Goal: Task Accomplishment & Management: Complete application form

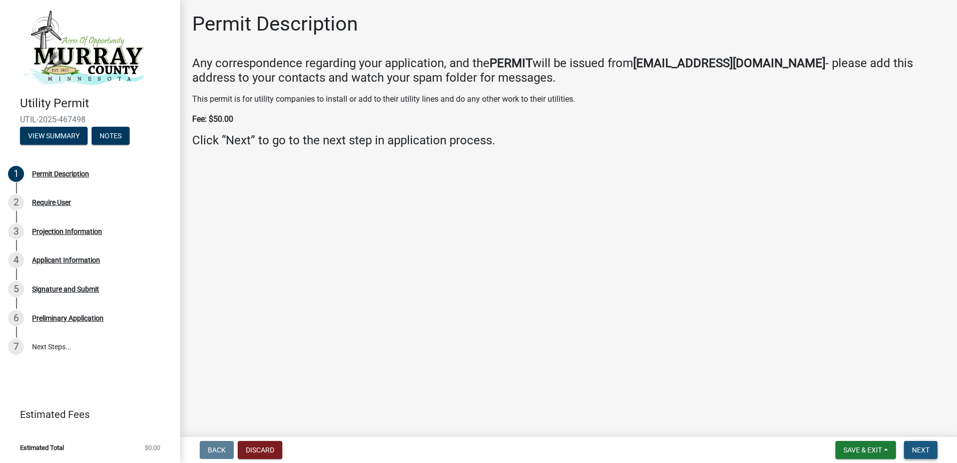
click at [923, 450] on span "Next" at bounding box center [921, 450] width 18 height 8
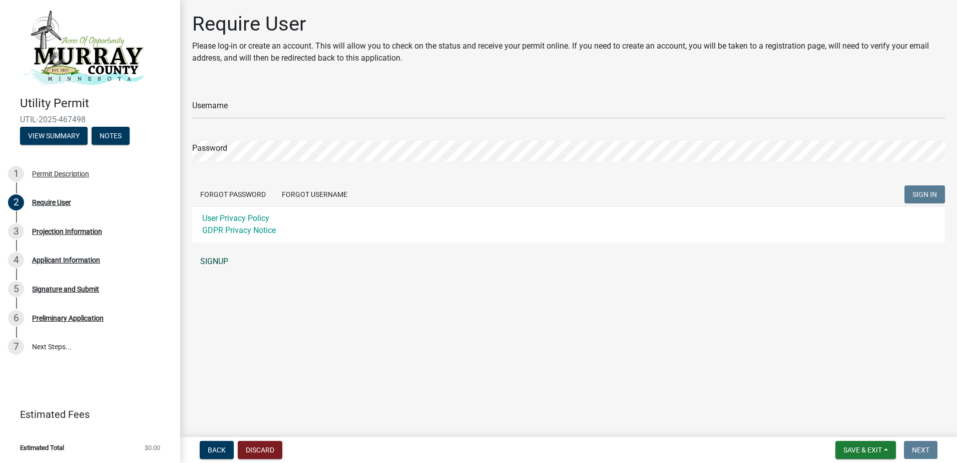
click at [218, 259] on link "SIGNUP" at bounding box center [568, 261] width 753 height 20
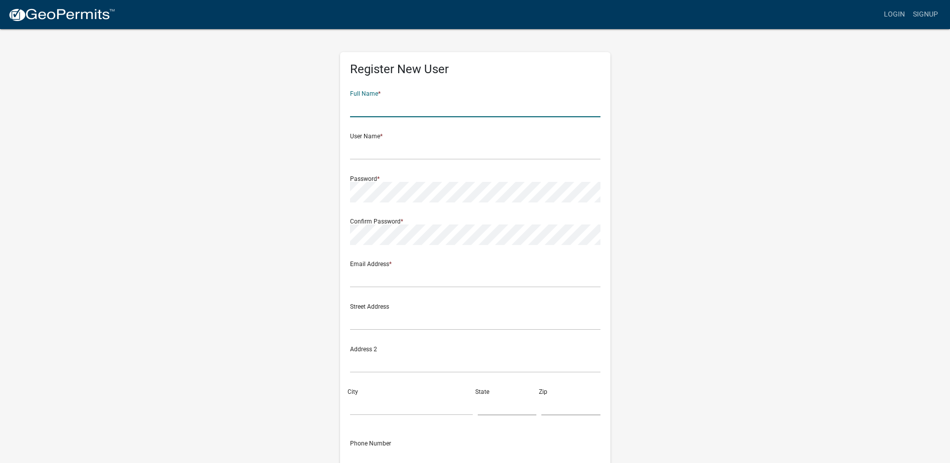
click at [380, 105] on input "text" at bounding box center [475, 107] width 250 height 21
type input "[PERSON_NAME]"
type input "[PERSON_NAME][EMAIL_ADDRESS][PERSON_NAME][DOMAIN_NAME]"
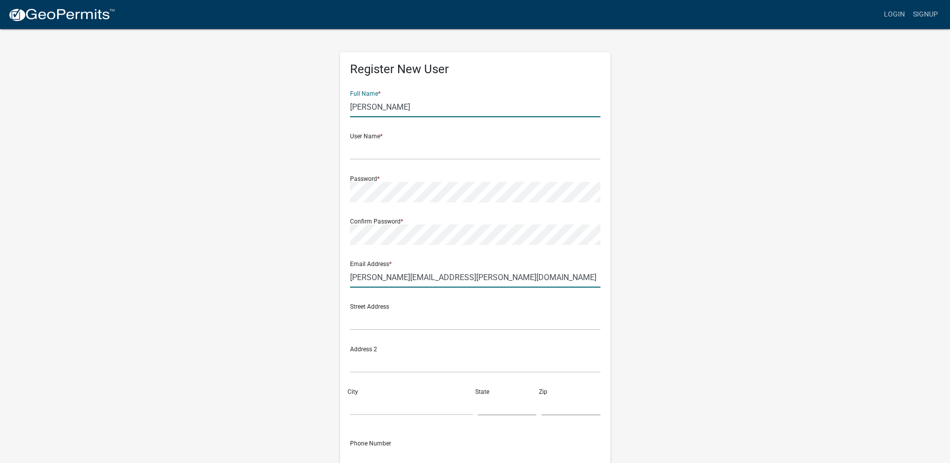
type input "[STREET_ADDRESS][PERSON_NAME]"
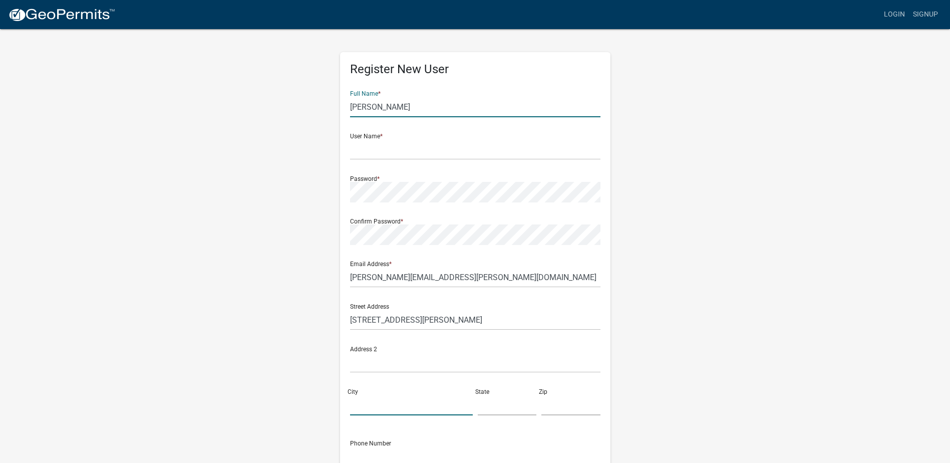
type input "[GEOGRAPHIC_DATA]"
type input "SD"
type input "57004"
type input "6053398315"
type input "Flatiron"
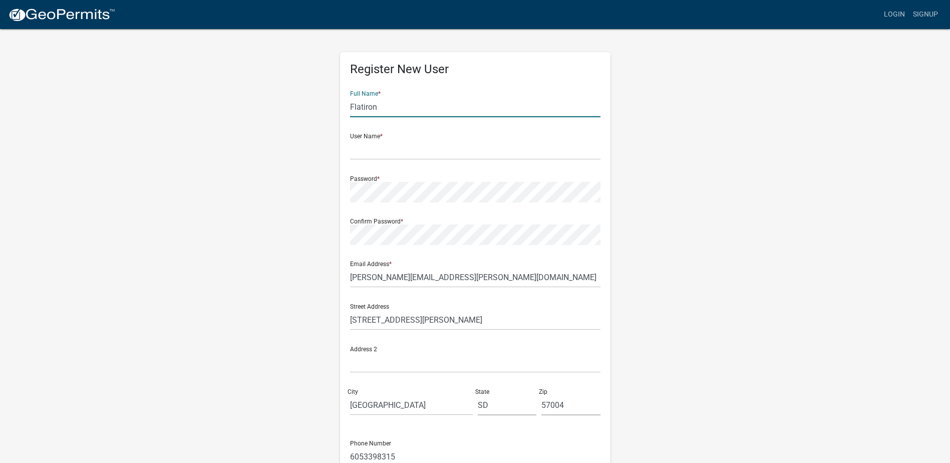
type input "927"
type input "F"
click at [374, 105] on input "text" at bounding box center [475, 107] width 250 height 21
type input "[PERSON_NAME]"
type input "AaronBickett"
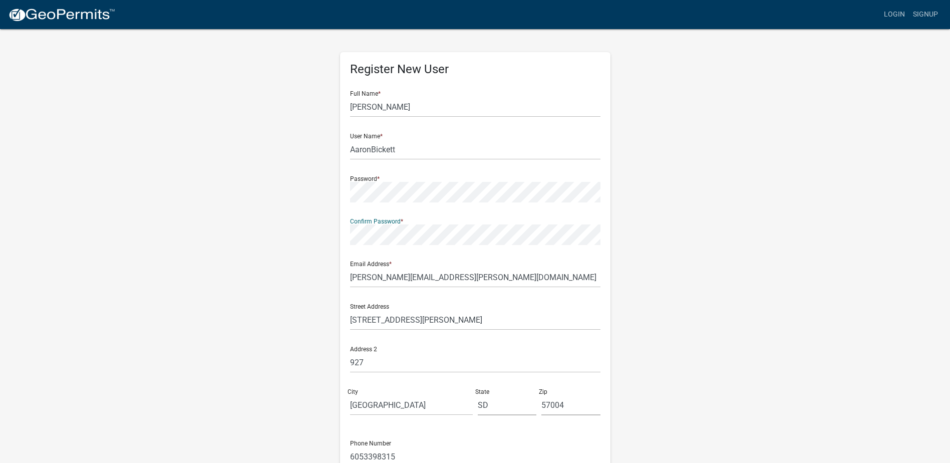
scroll to position [50, 0]
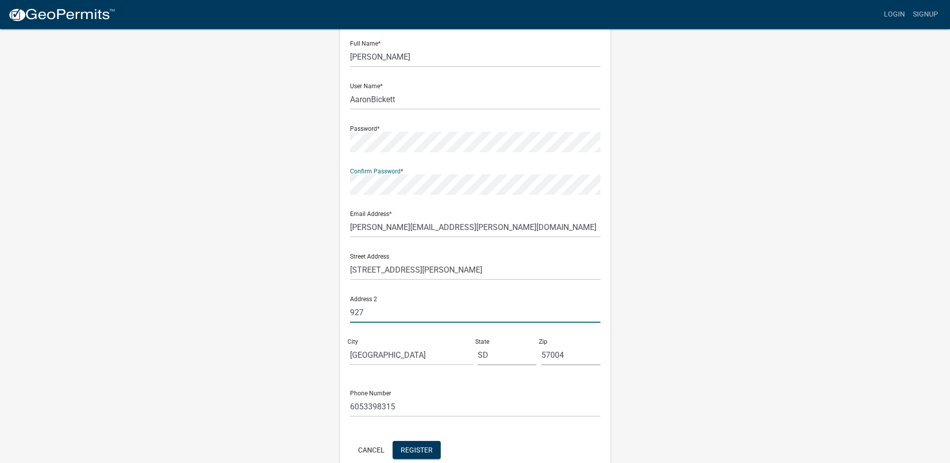
click at [372, 313] on input "927" at bounding box center [475, 312] width 250 height 21
type input "9"
type input "5"
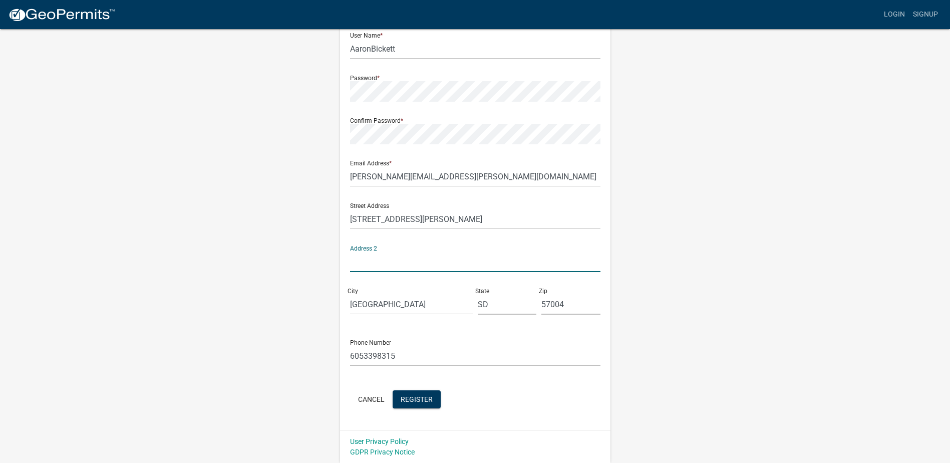
scroll to position [101, 0]
click at [408, 400] on span "Register" at bounding box center [416, 398] width 32 height 8
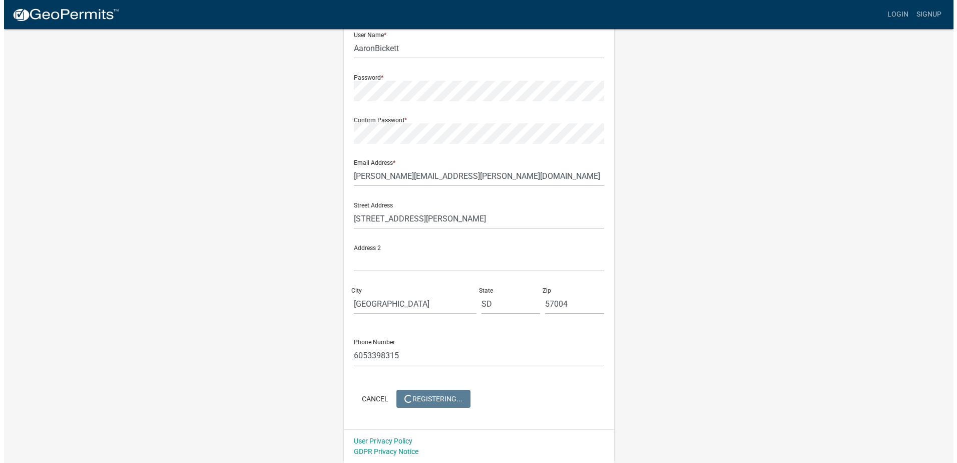
scroll to position [0, 0]
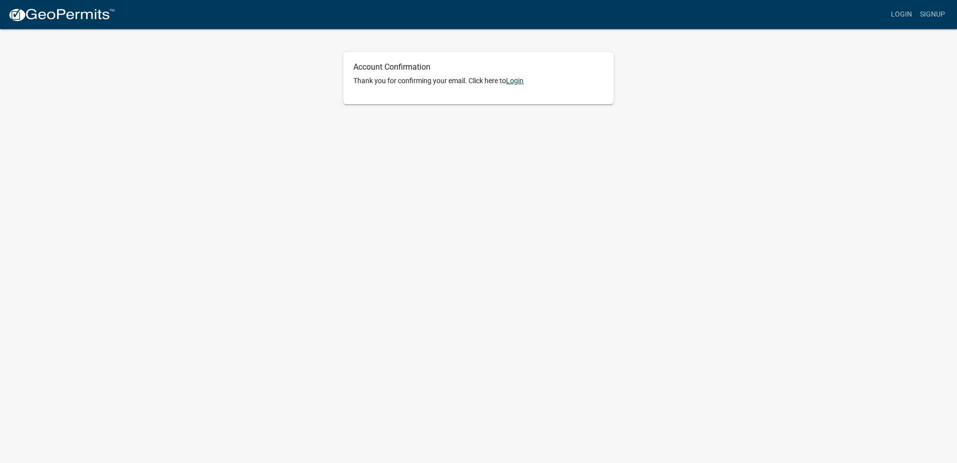
click at [517, 79] on link "Login" at bounding box center [515, 81] width 18 height 8
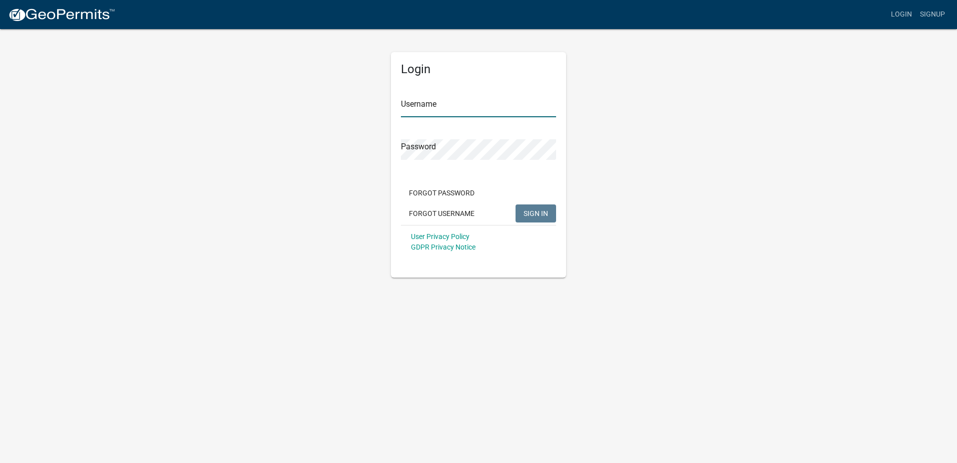
click at [439, 106] on input "Username" at bounding box center [478, 107] width 155 height 21
type input "AaronBickett"
click at [535, 211] on span "SIGN IN" at bounding box center [536, 213] width 25 height 8
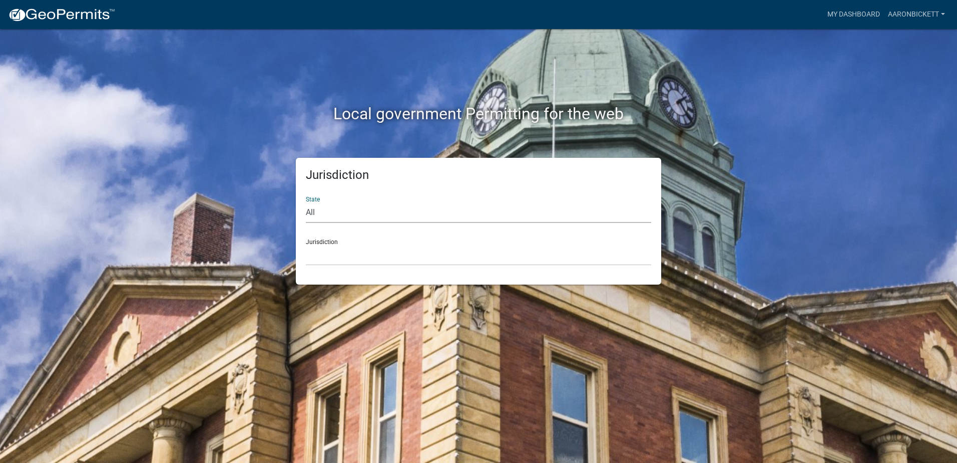
click at [311, 215] on select "All Colorado Georgia Indiana Iowa Kansas Minnesota Ohio South Carolina Wisconsin" at bounding box center [478, 212] width 345 height 21
select select "Minnesota"
click at [306, 202] on select "All Colorado Georgia Indiana Iowa Kansas Minnesota Ohio South Carolina Wisconsin" at bounding box center [478, 212] width 345 height 21
click at [340, 260] on select "Becker County, Minnesota Benton County, Minnesota Carlton County, Minnesota Cit…" at bounding box center [478, 255] width 345 height 21
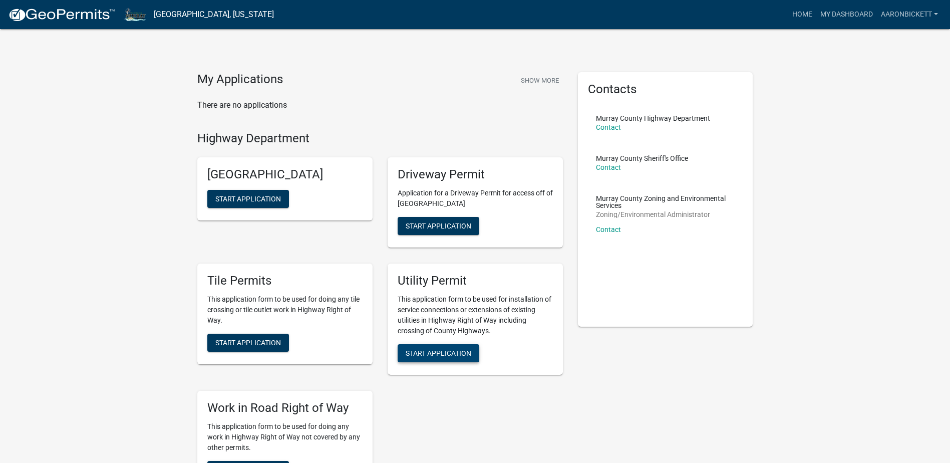
click at [437, 353] on span "Start Application" at bounding box center [438, 352] width 66 height 8
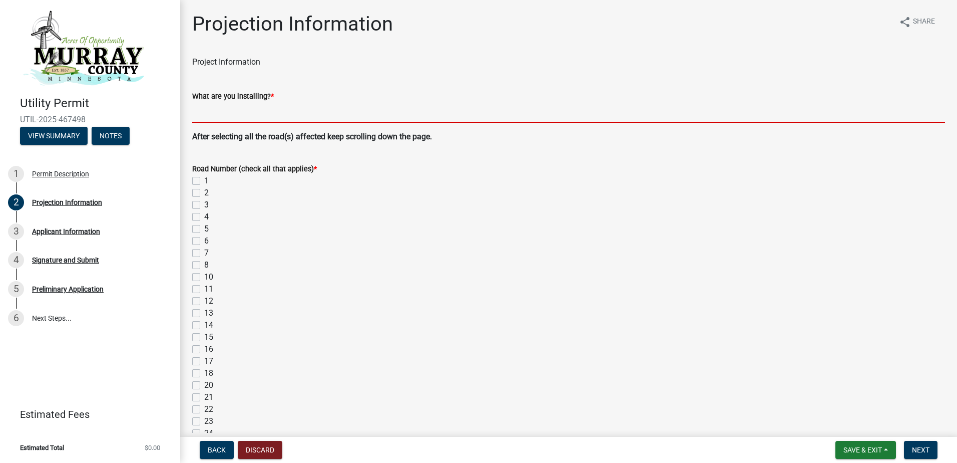
click at [260, 115] on input "What are you installing? *" at bounding box center [568, 112] width 753 height 21
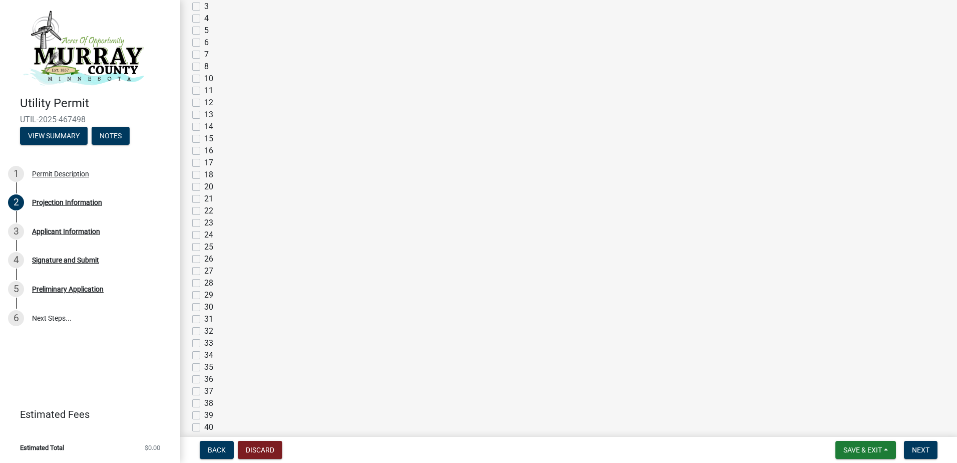
scroll to position [200, 0]
type input "Overhead 3 phase power pole line to replace the existing 3 phase power pole line"
click at [204, 401] on label "38" at bounding box center [208, 401] width 9 height 12
click at [204, 401] on input "38" at bounding box center [207, 398] width 7 height 7
checkbox input "true"
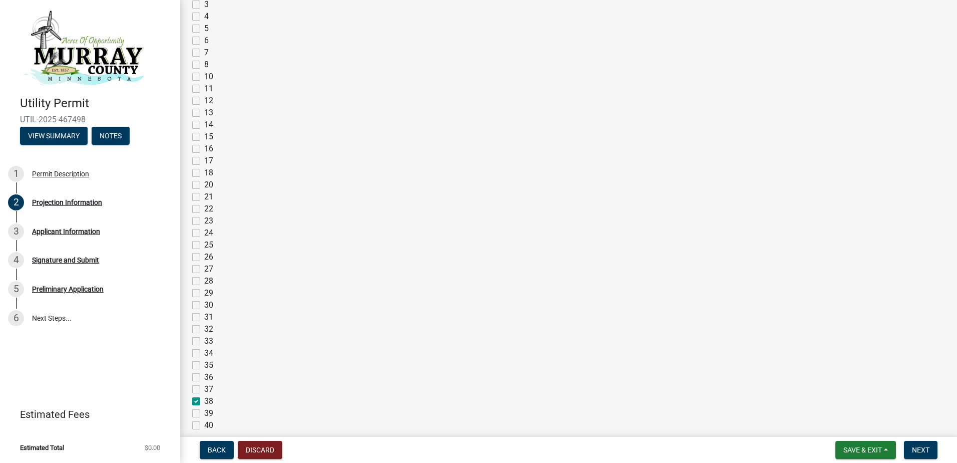
checkbox input "false"
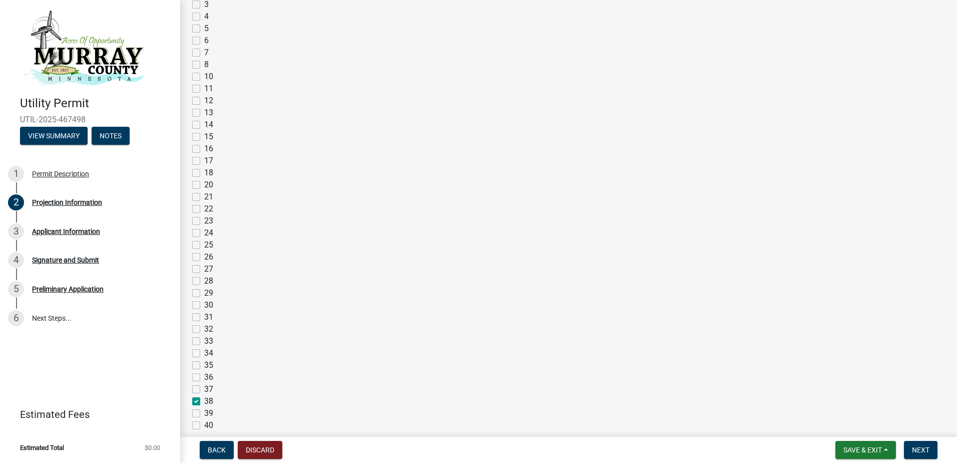
checkbox input "false"
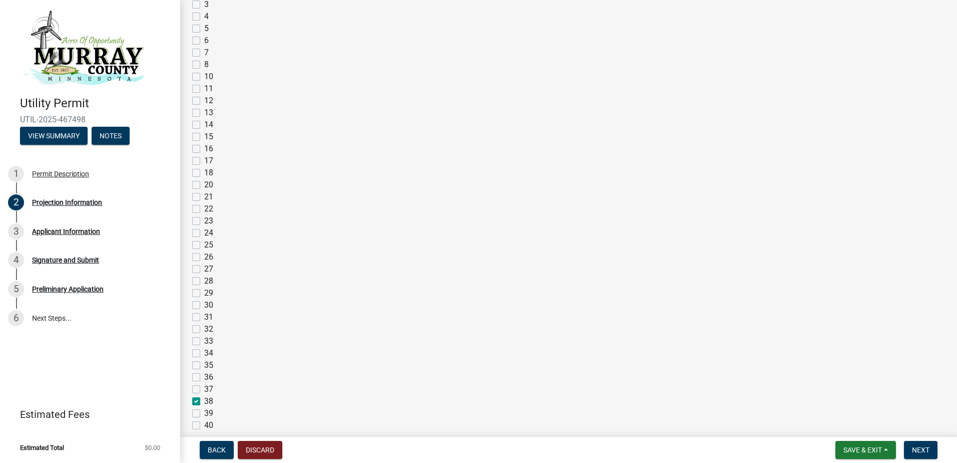
checkbox input "false"
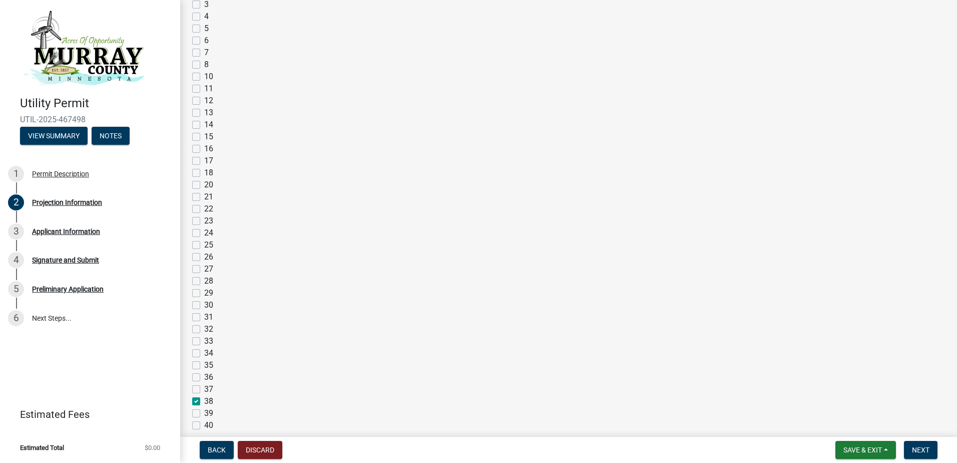
checkbox input "false"
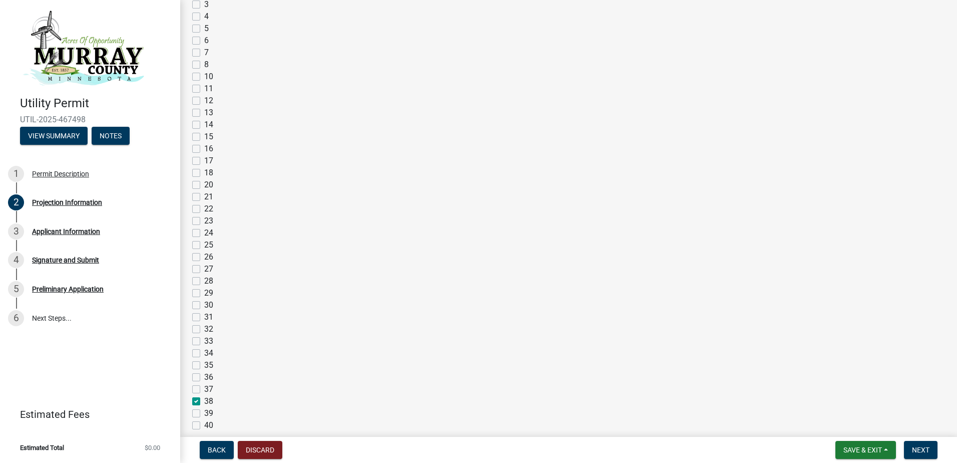
checkbox input "false"
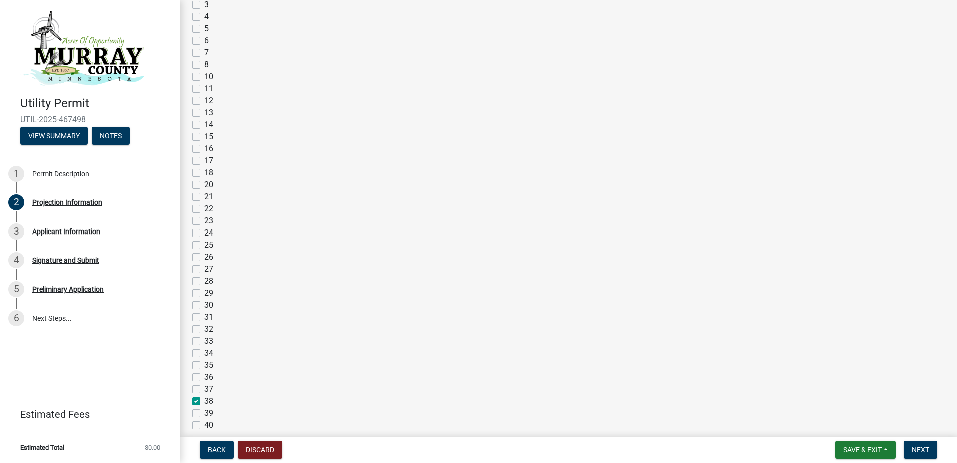
checkbox input "false"
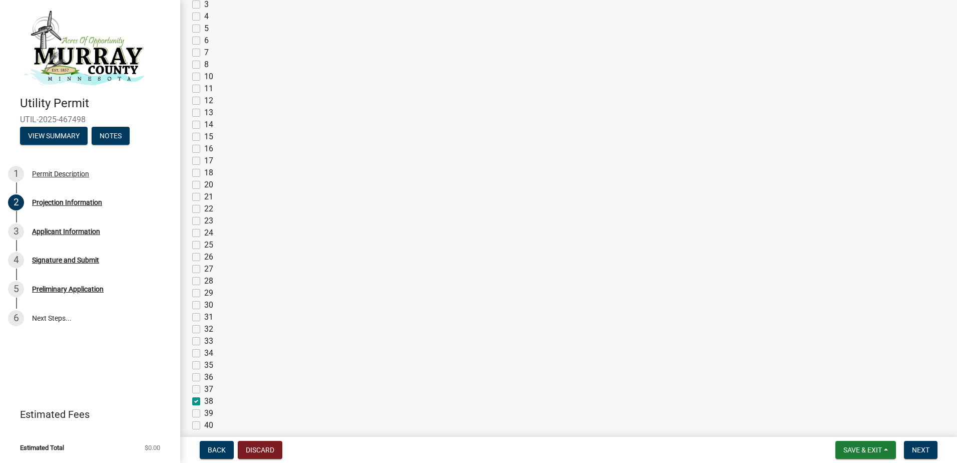
checkbox input "false"
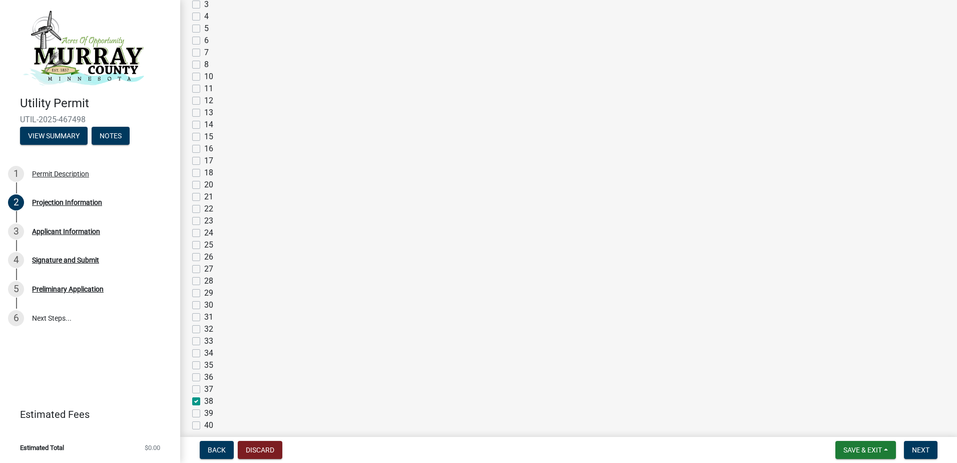
checkbox input "true"
checkbox input "false"
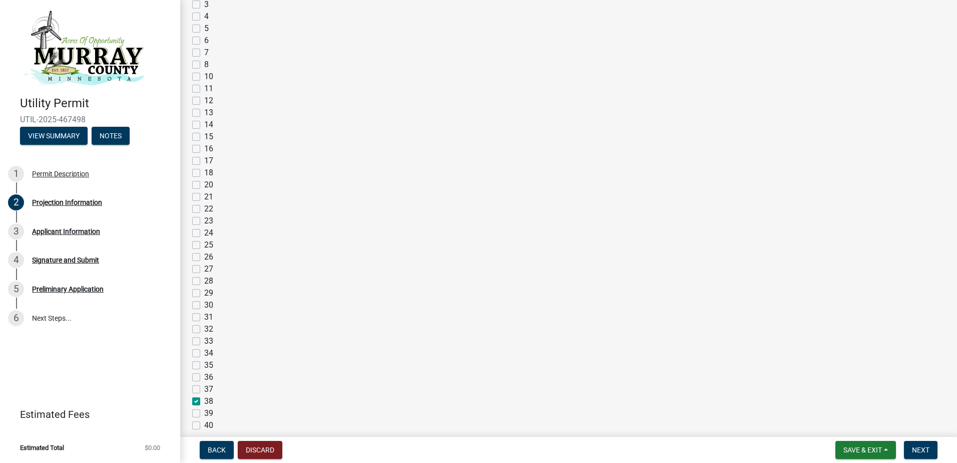
checkbox input "false"
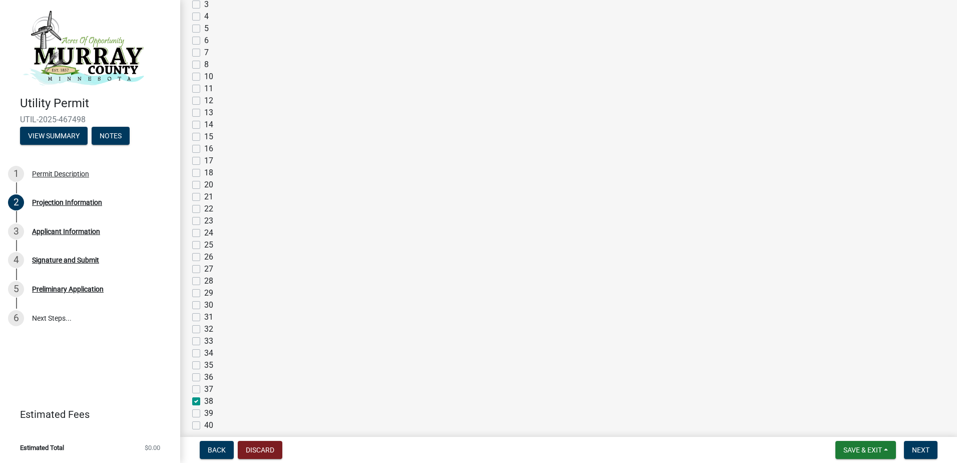
checkbox input "false"
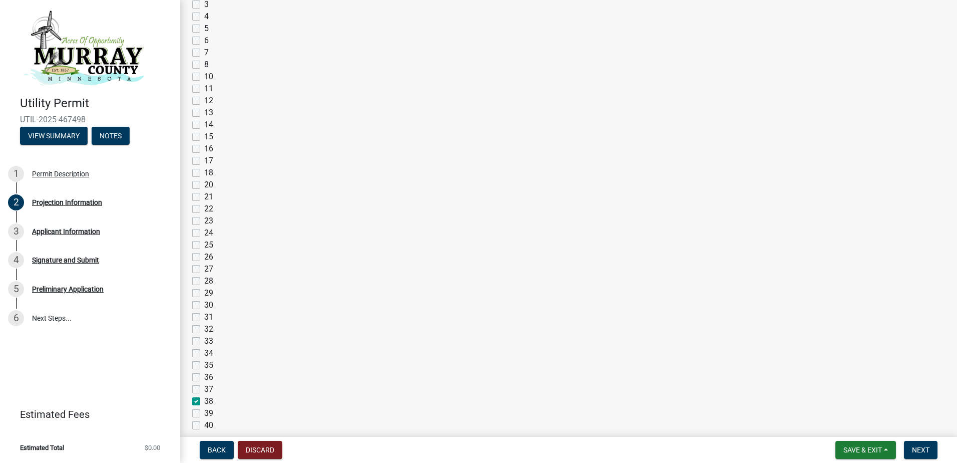
checkbox input "false"
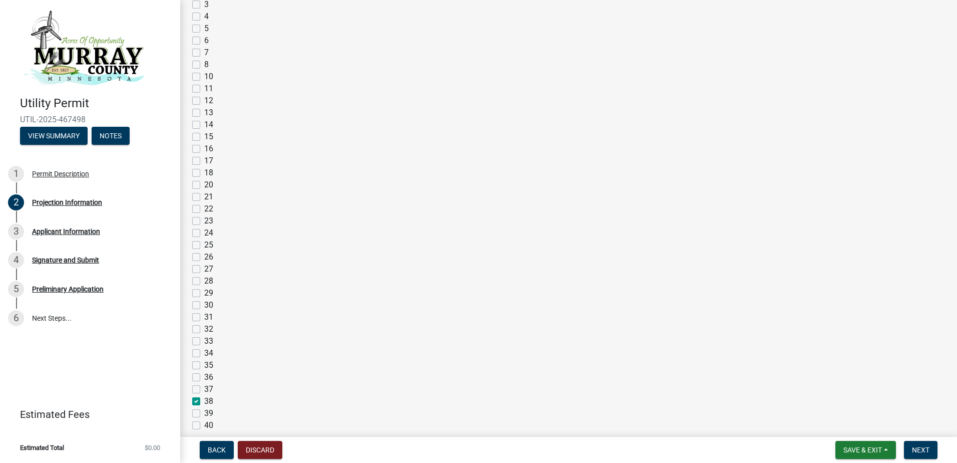
checkbox input "false"
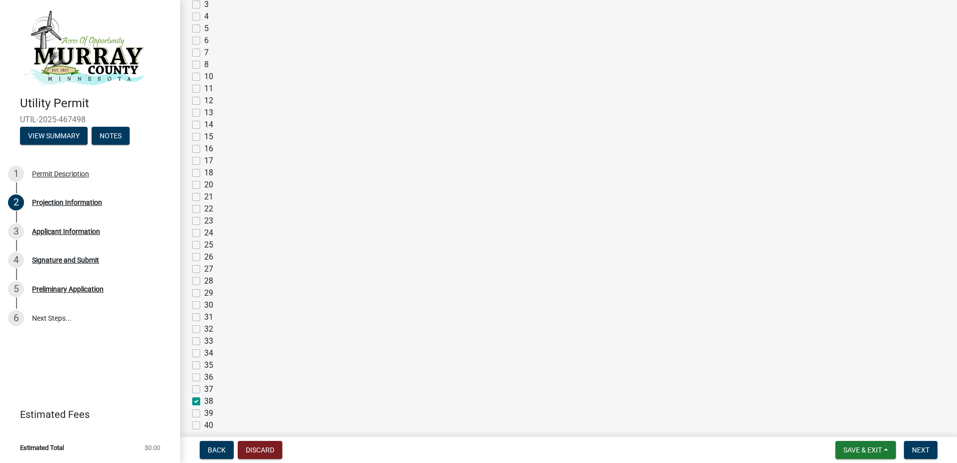
checkbox input "false"
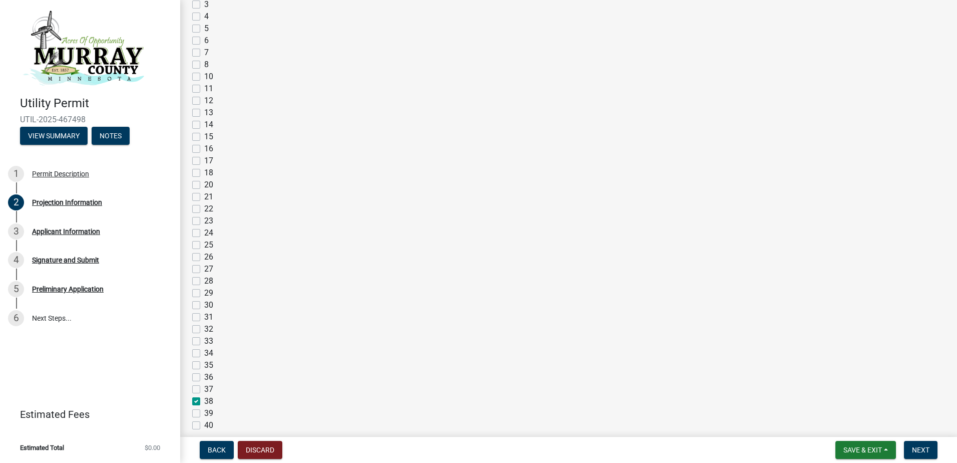
checkbox input "false"
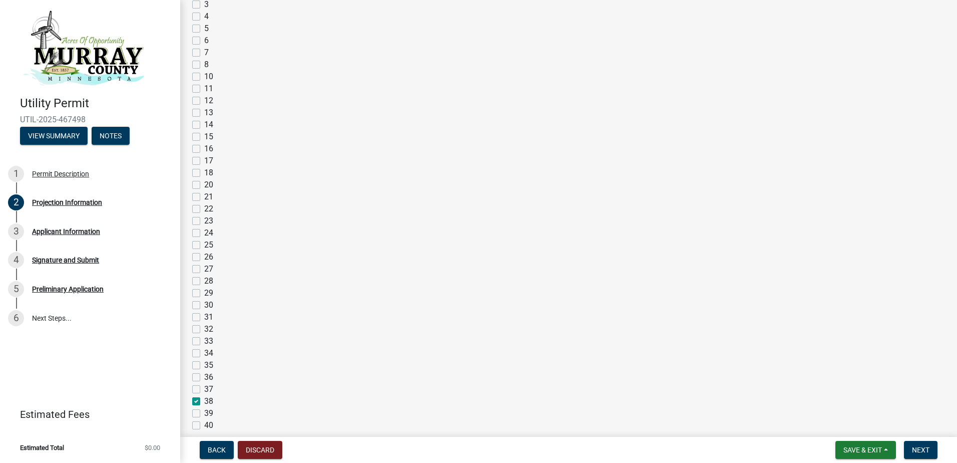
click at [204, 163] on label "17" at bounding box center [208, 161] width 9 height 12
click at [204, 161] on input "17" at bounding box center [207, 158] width 7 height 7
checkbox input "true"
checkbox input "false"
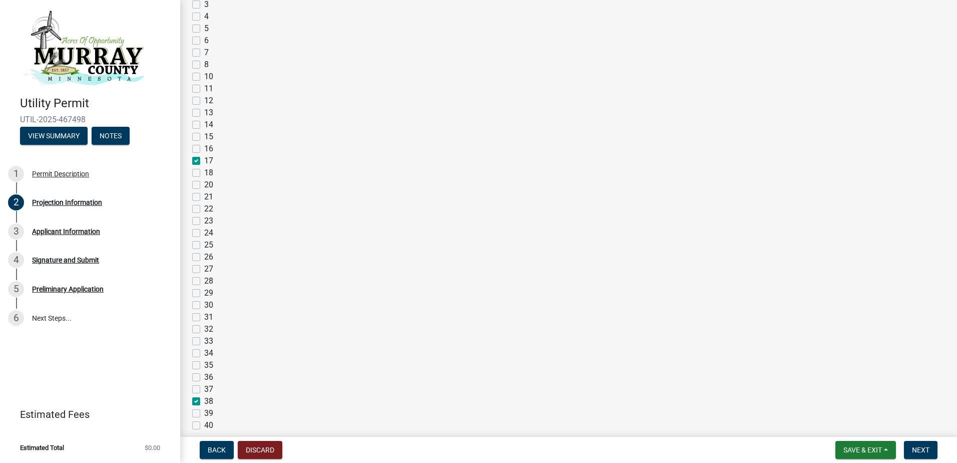
checkbox input "false"
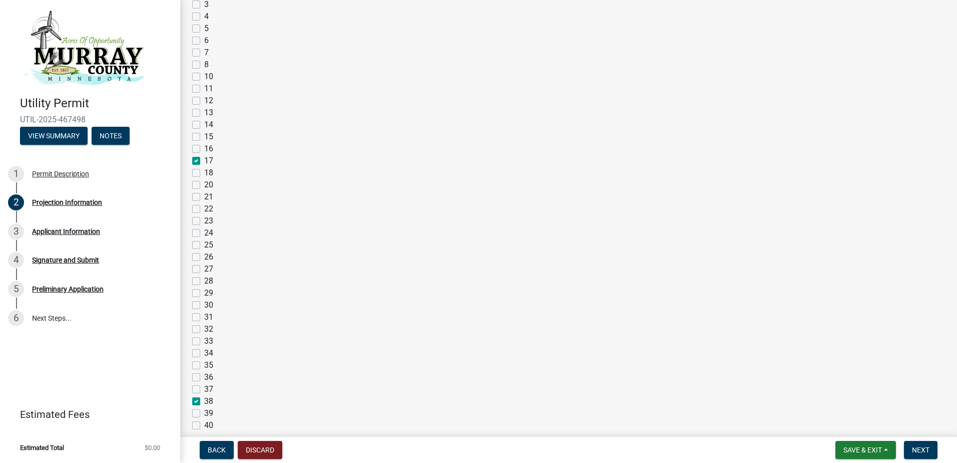
checkbox input "false"
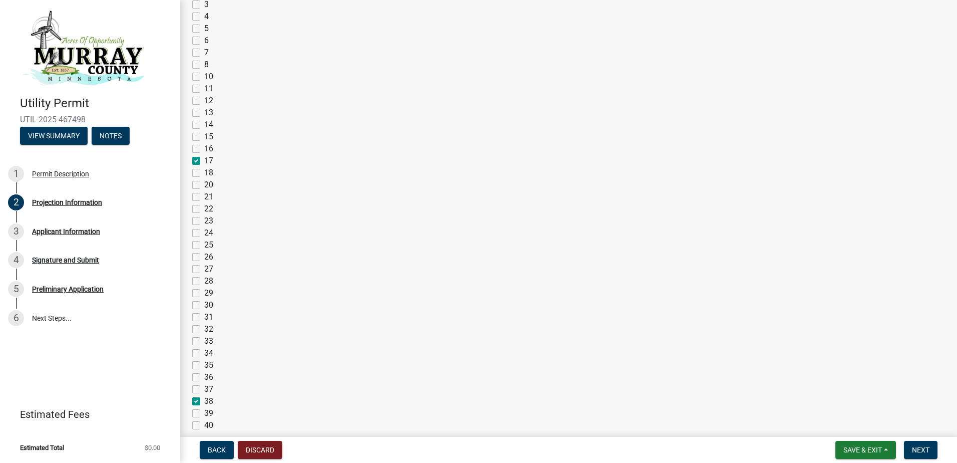
checkbox input "false"
checkbox input "true"
checkbox input "false"
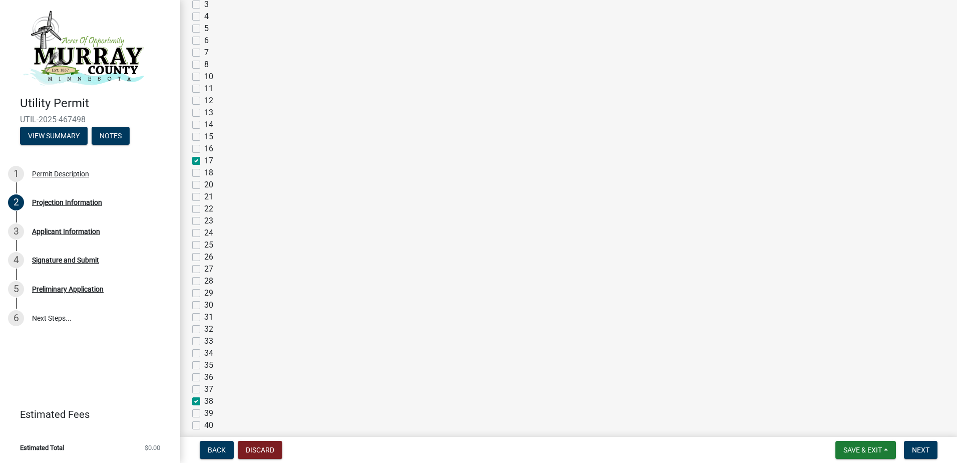
checkbox input "false"
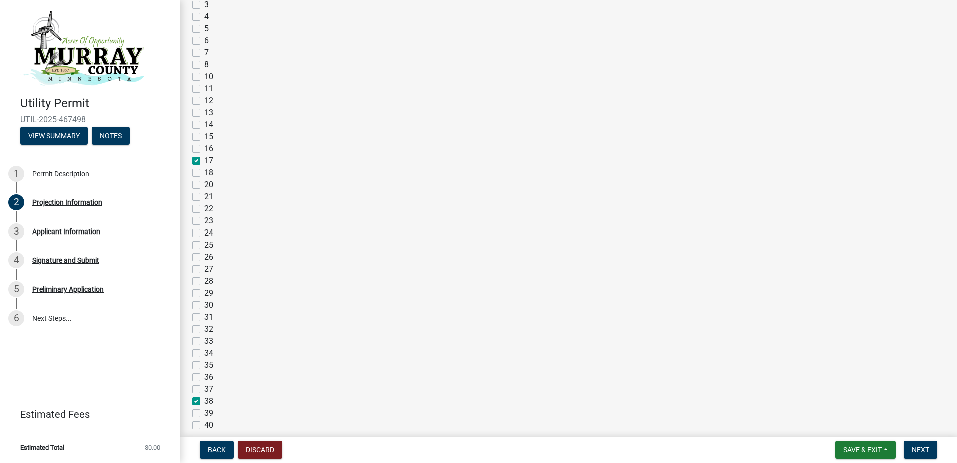
checkbox input "false"
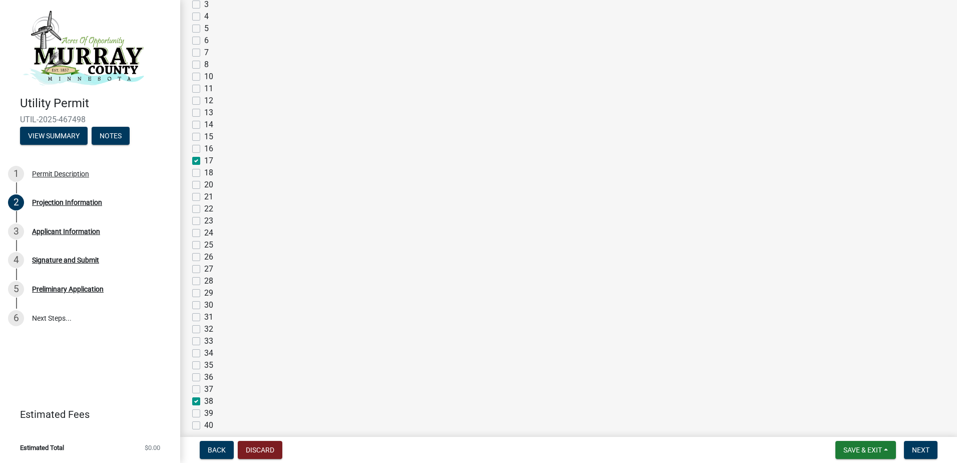
checkbox input "false"
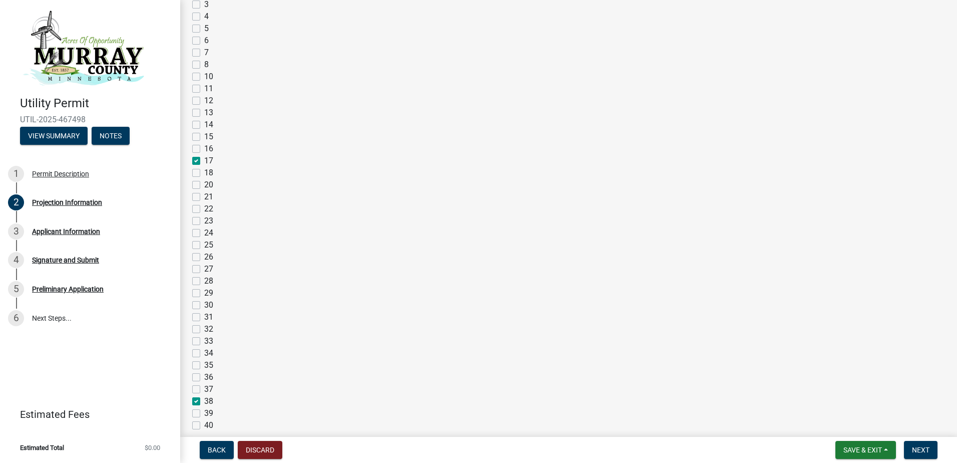
checkbox input "false"
checkbox input "true"
checkbox input "false"
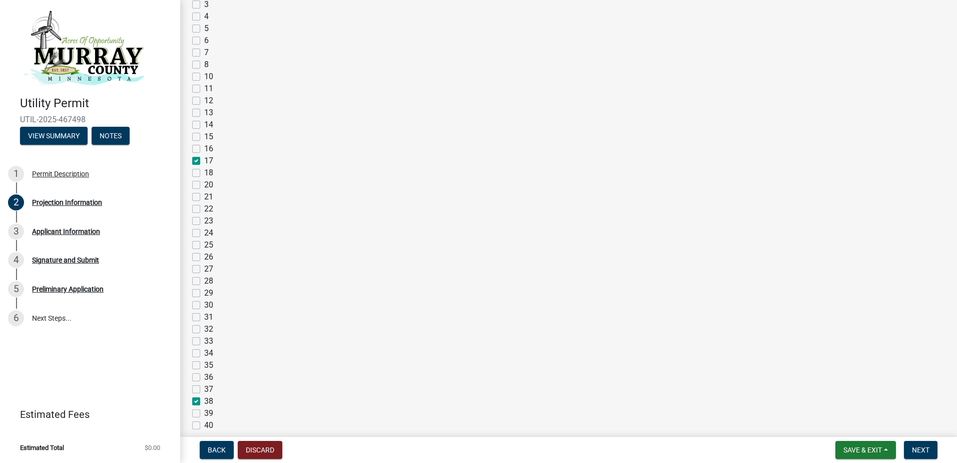
checkbox input "false"
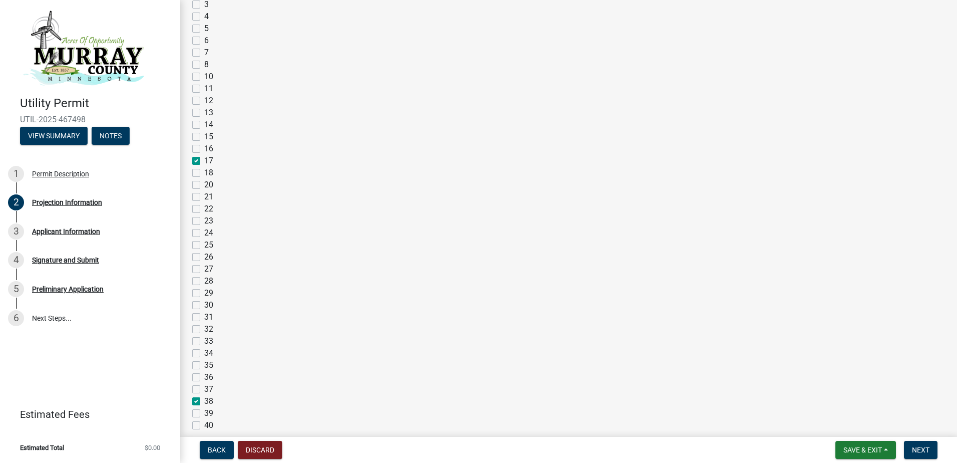
checkbox input "false"
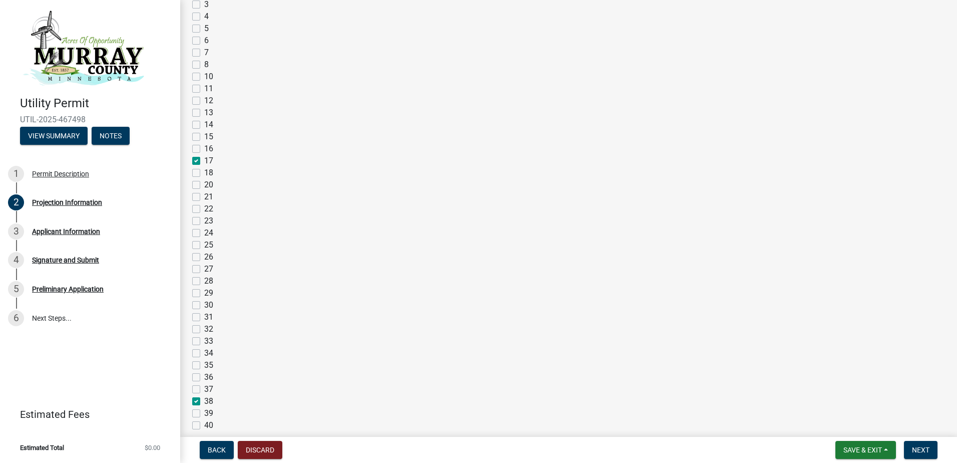
checkbox input "false"
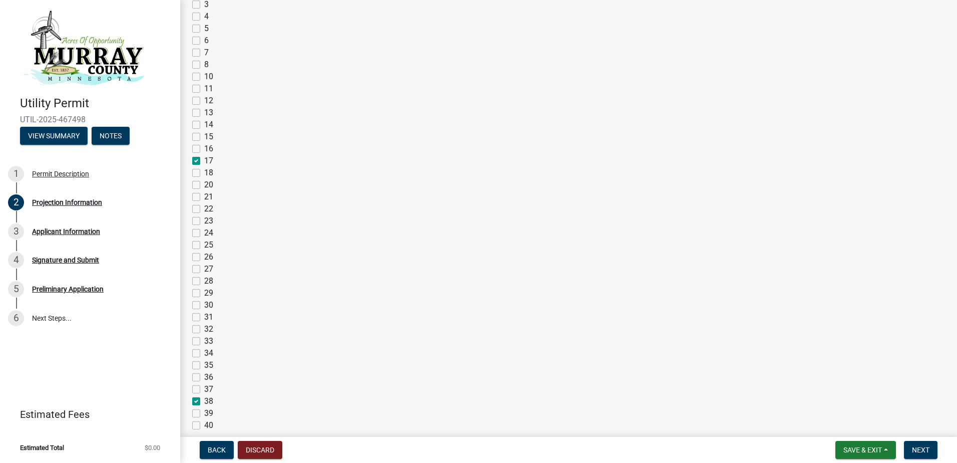
checkbox input "false"
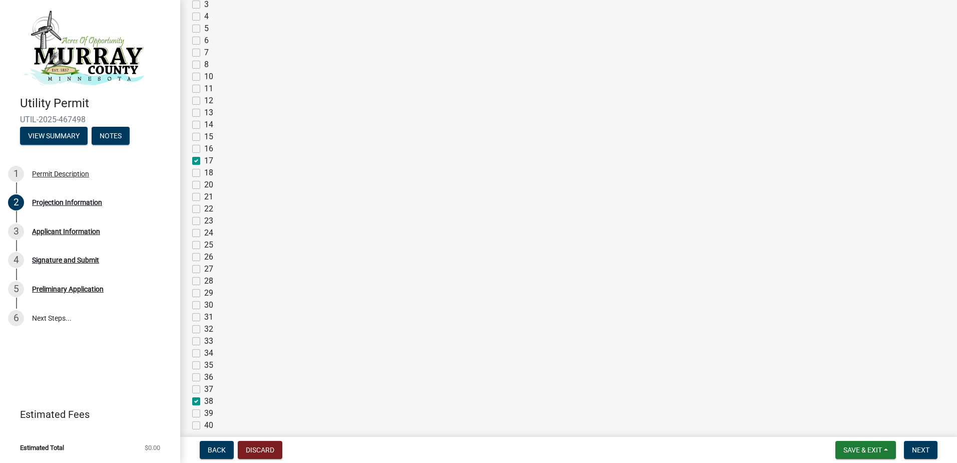
checkbox input "false"
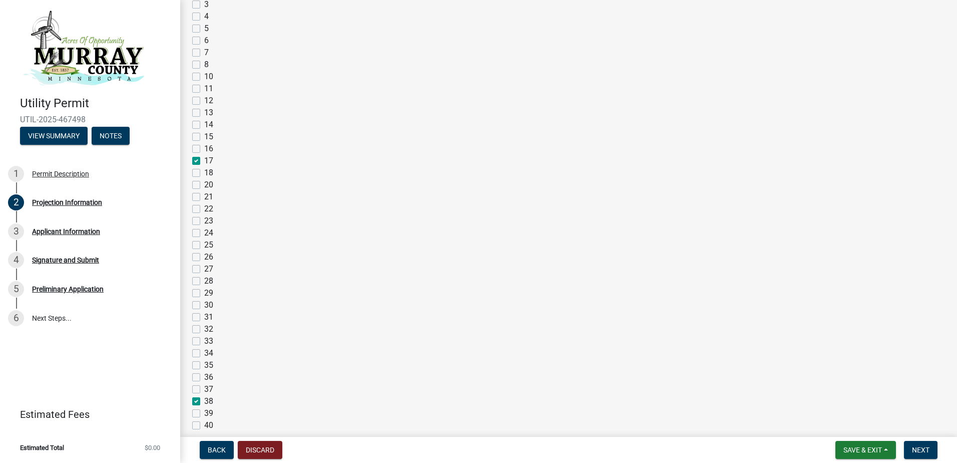
checkbox input "false"
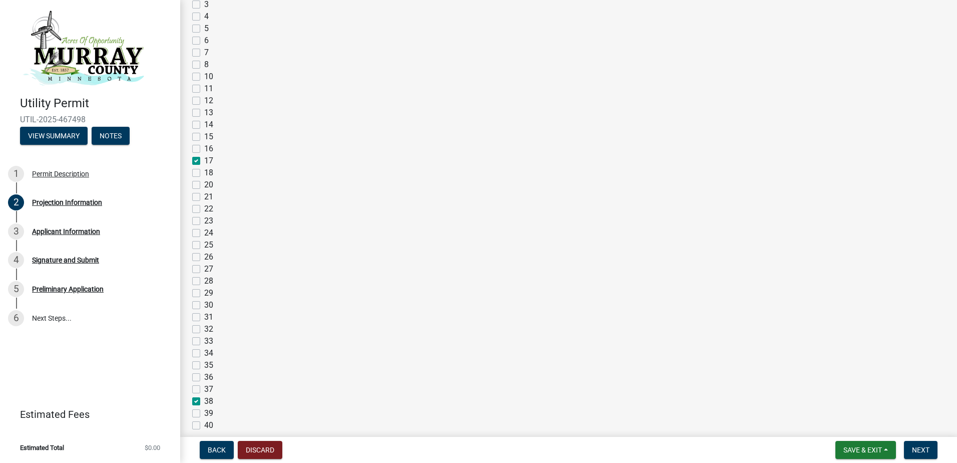
checkbox input "false"
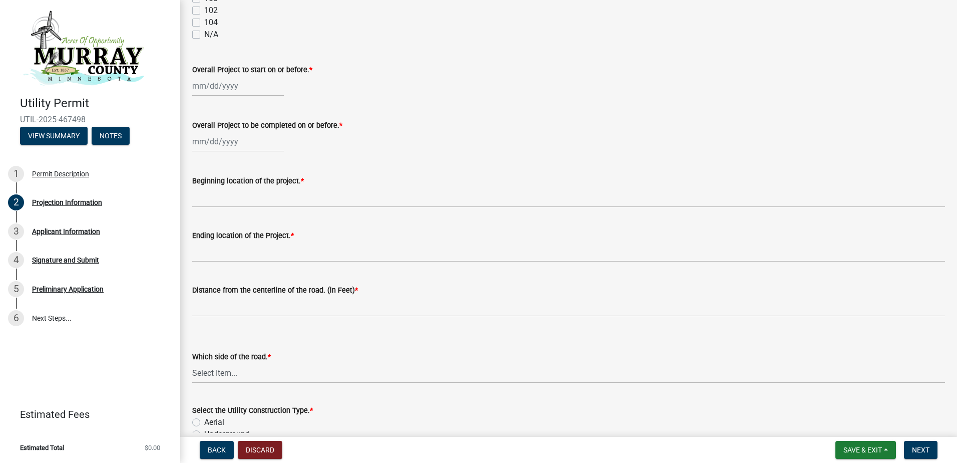
scroll to position [951, 0]
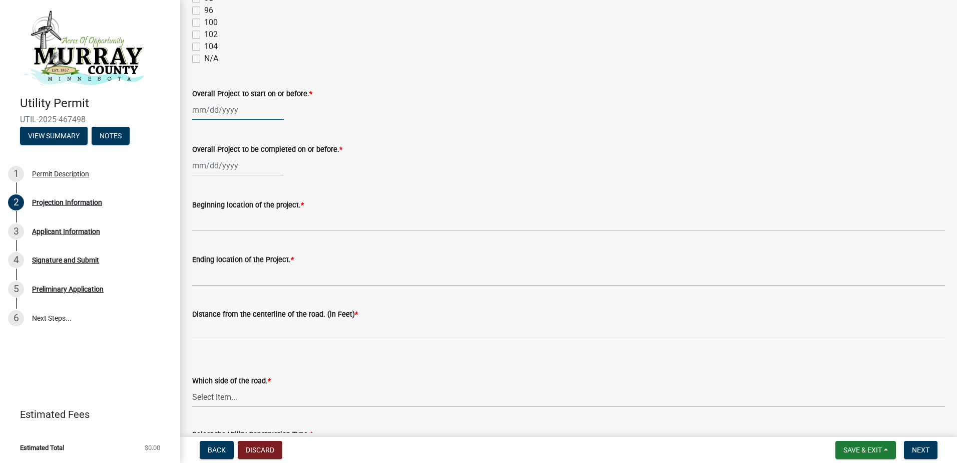
click at [201, 117] on div at bounding box center [238, 110] width 92 height 21
select select "8"
select select "2025"
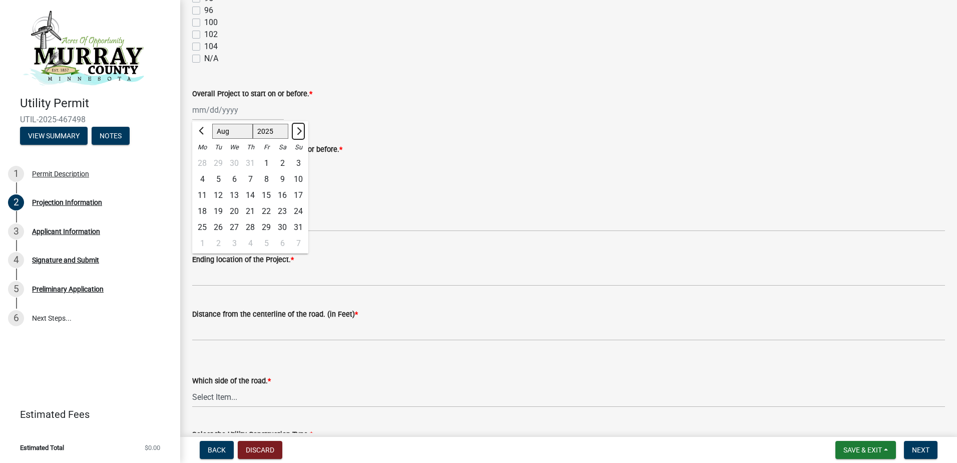
click at [299, 131] on span "Next month" at bounding box center [298, 131] width 8 height 8
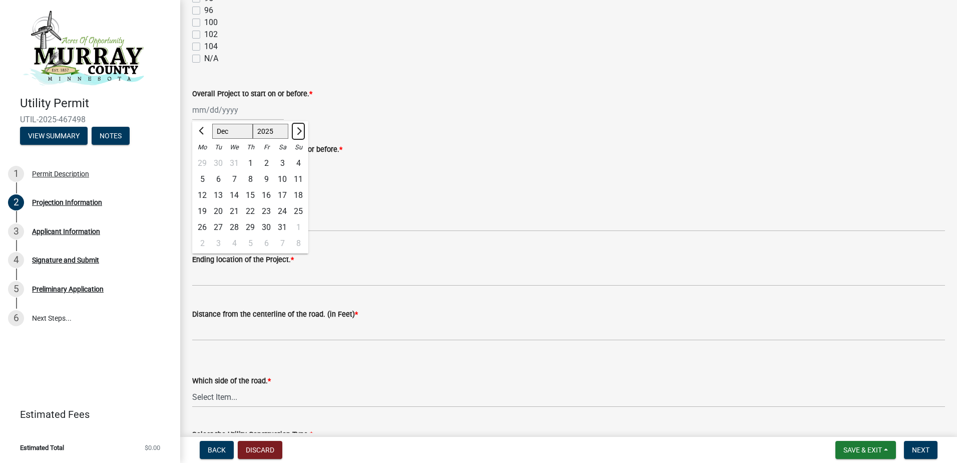
select select "1"
select select "2026"
click at [203, 178] on div "5" at bounding box center [202, 179] width 16 height 16
type input "01/05/2026"
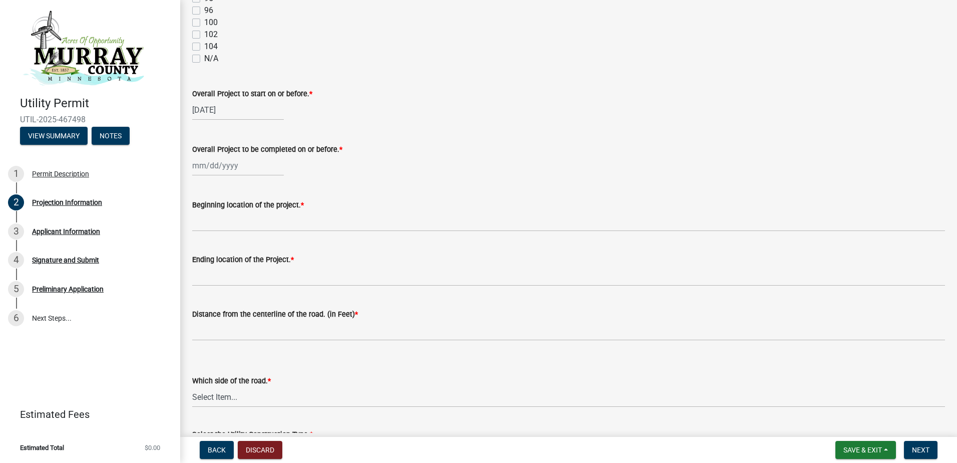
click at [201, 167] on div at bounding box center [238, 165] width 92 height 21
select select "8"
select select "2025"
click at [298, 185] on span "Next month" at bounding box center [298, 187] width 8 height 8
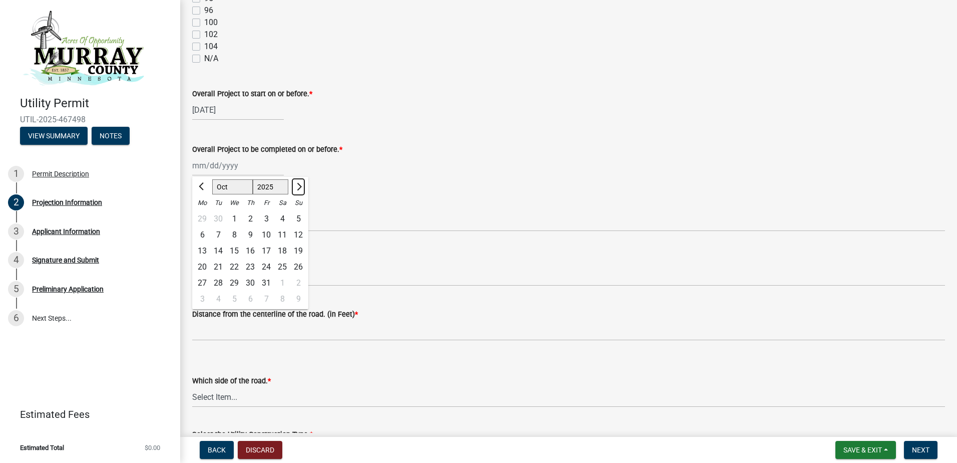
click at [298, 185] on span "Next month" at bounding box center [298, 187] width 8 height 8
select select "1"
select select "2026"
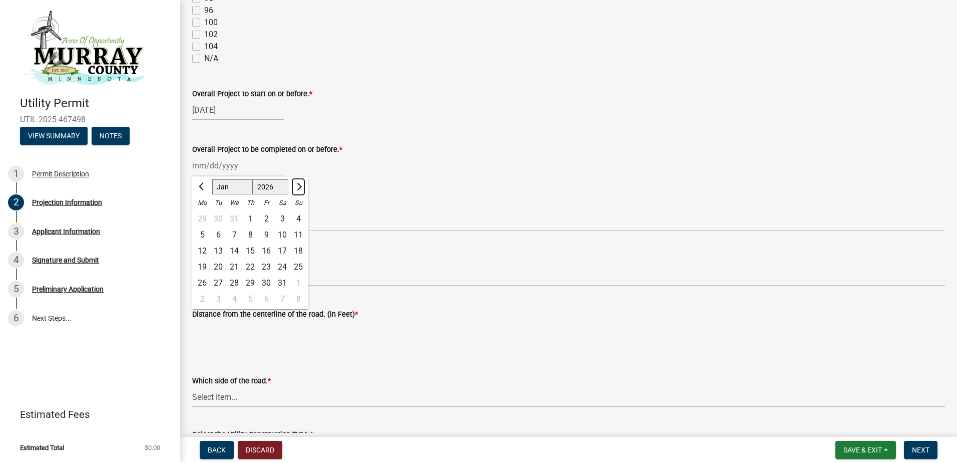
click at [298, 185] on span "Next month" at bounding box center [298, 187] width 8 height 8
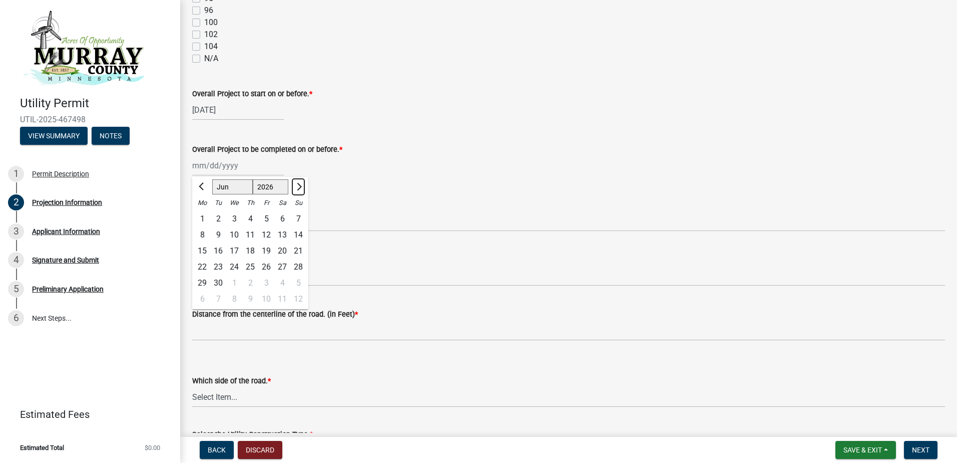
click at [298, 185] on span "Next month" at bounding box center [298, 187] width 8 height 8
click at [201, 187] on span "Previous month" at bounding box center [203, 187] width 8 height 8
click at [302, 186] on button "Next month" at bounding box center [298, 187] width 12 height 16
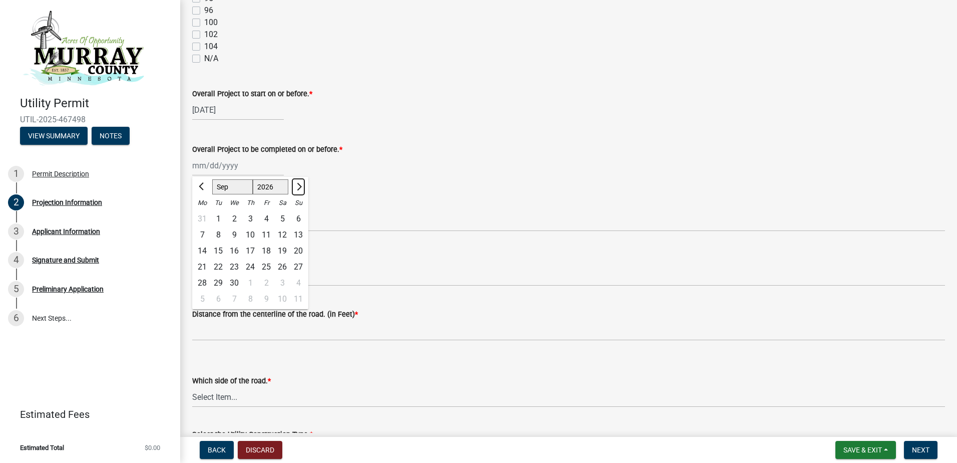
click at [297, 188] on span "Next month" at bounding box center [298, 187] width 8 height 8
select select "11"
click at [265, 282] on div "27" at bounding box center [266, 283] width 16 height 16
type input "11/27/2026"
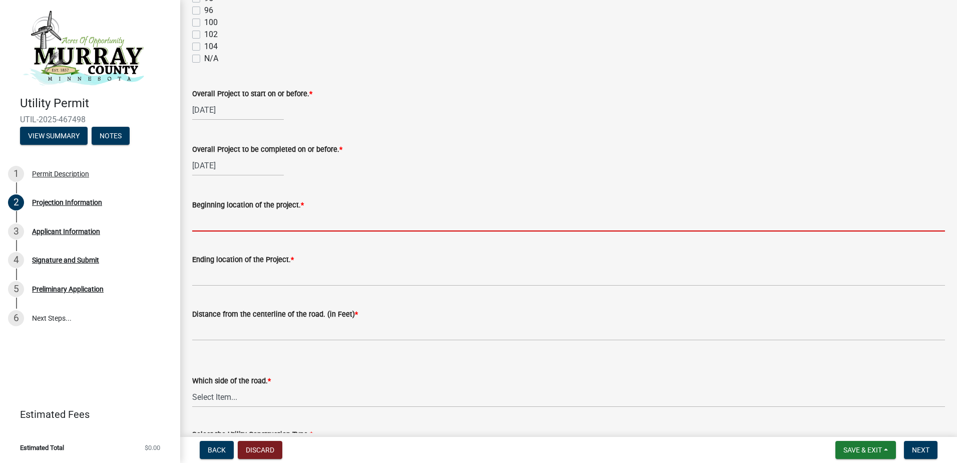
click at [213, 224] on input "Beginning location of the project. *" at bounding box center [568, 221] width 753 height 21
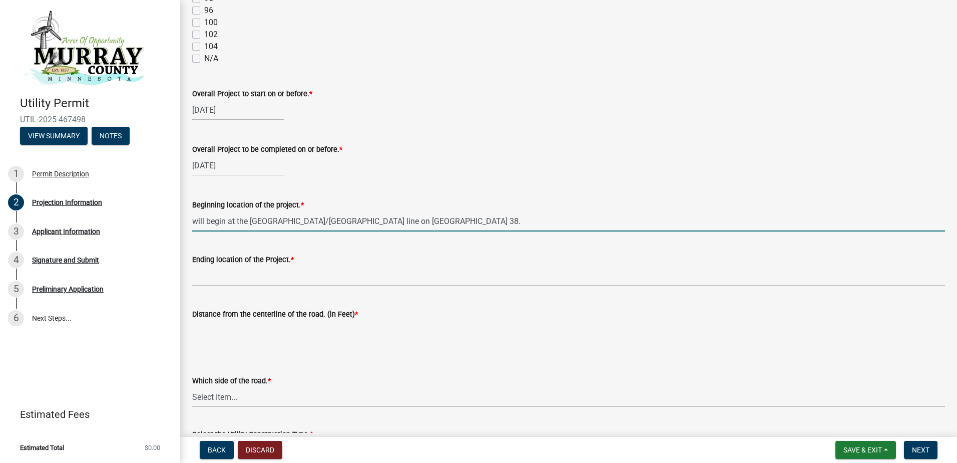
type input "will begin at the murray county/Lyon county line on Ct Rd 38."
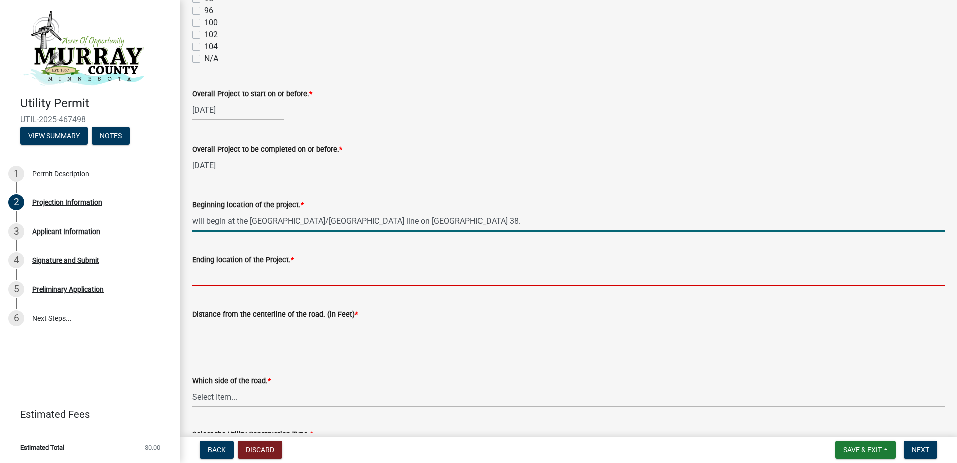
click at [200, 280] on input "Ending location of the Project. *" at bounding box center [568, 275] width 753 height 21
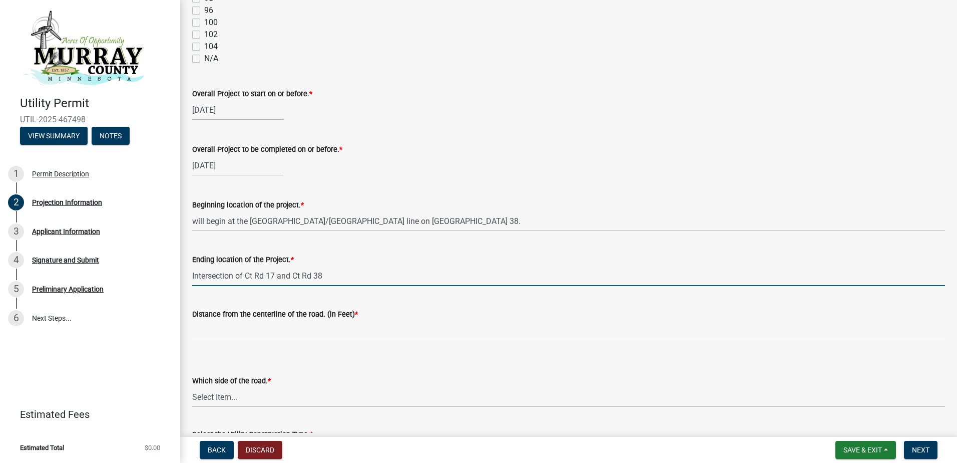
type input "Intersection of Ct Rd 17 and Ct Rd 38"
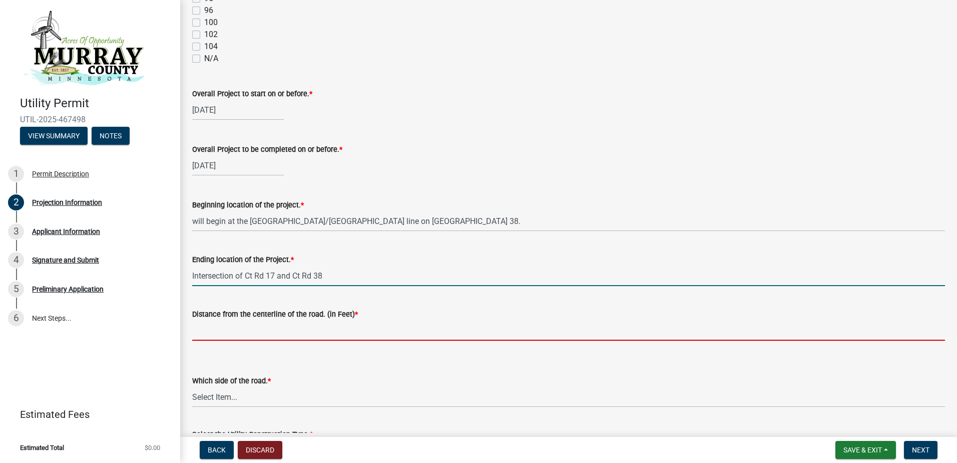
click at [257, 334] on input "Distance from the centerline of the road. (in Feet) *" at bounding box center [568, 330] width 753 height 21
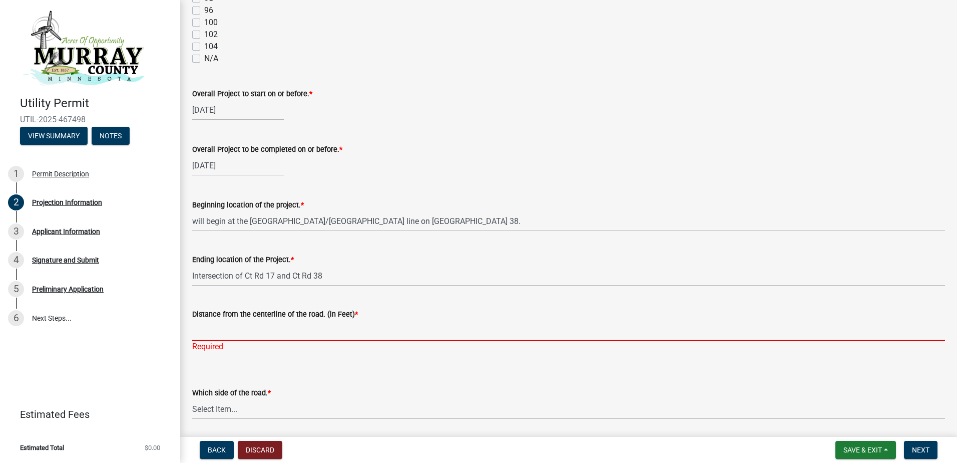
type input "3"
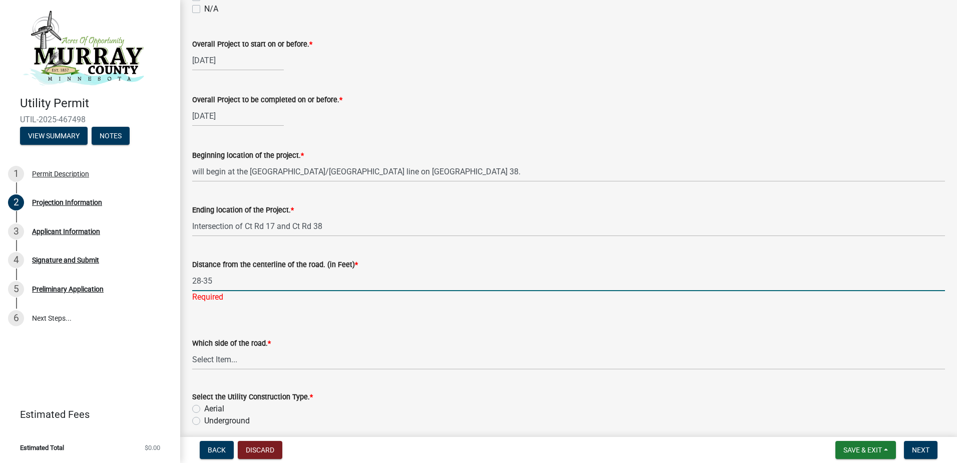
scroll to position [1001, 0]
type input "28-35"
click at [223, 361] on wm-data-entity-input "Which side of the road. * Select Item... North South East West" at bounding box center [568, 344] width 753 height 68
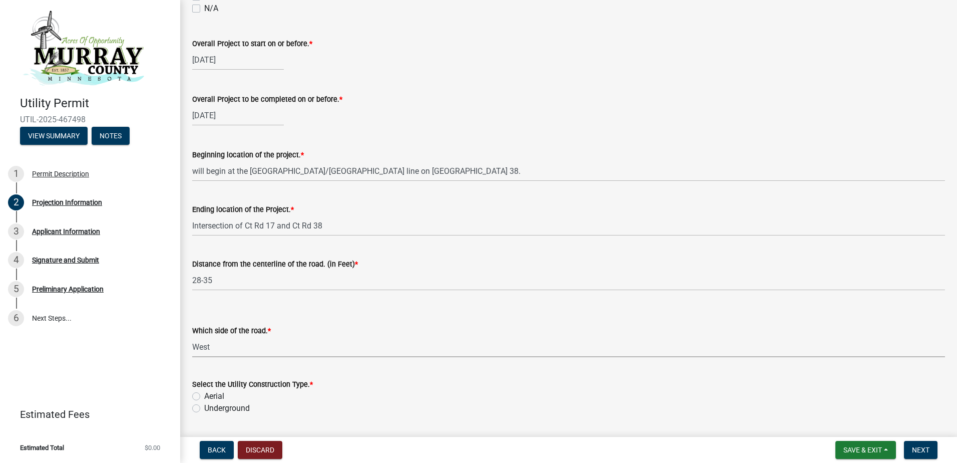
click at [192, 336] on select "Select Item... North South East West" at bounding box center [568, 346] width 753 height 21
select select "65296430-a73e-4fd1-af1d-fa3bd8ba78b9"
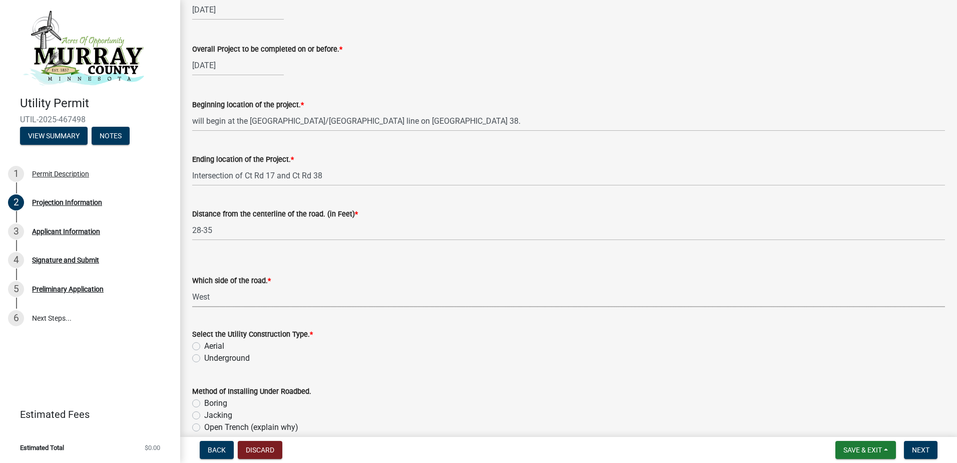
scroll to position [1101, 0]
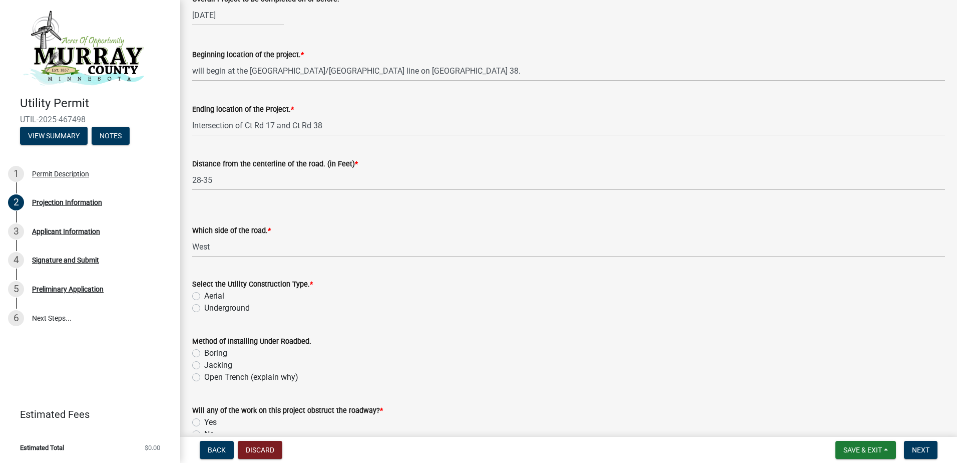
click at [204, 296] on label "Aerial" at bounding box center [214, 296] width 20 height 12
click at [204, 296] on input "Aerial" at bounding box center [207, 293] width 7 height 7
radio input "true"
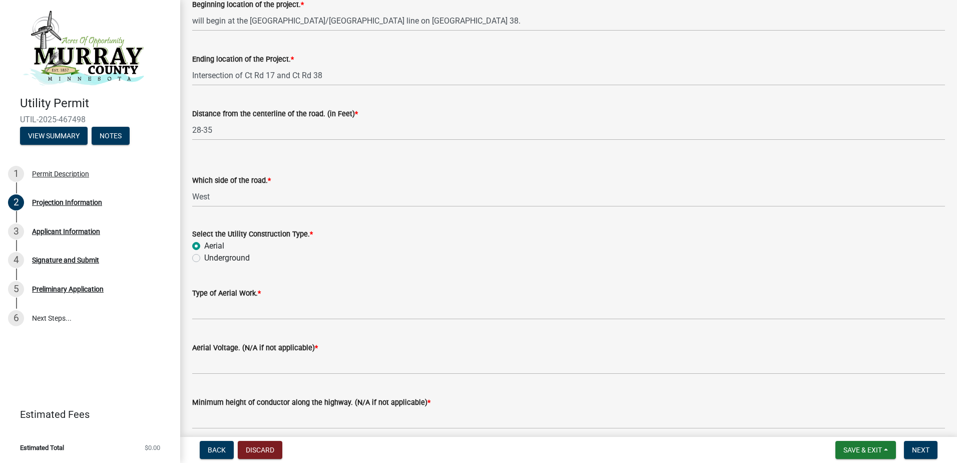
scroll to position [1201, 0]
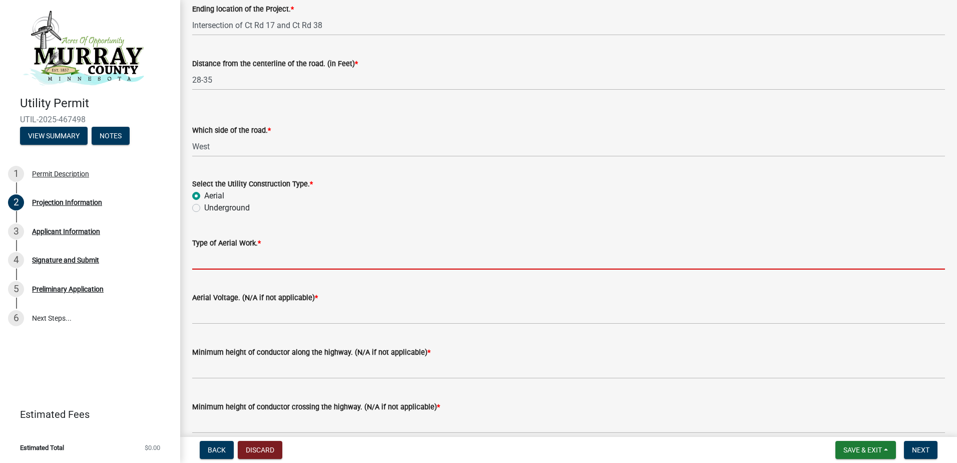
click at [230, 260] on input "Type of Aerial Work. *" at bounding box center [568, 259] width 753 height 21
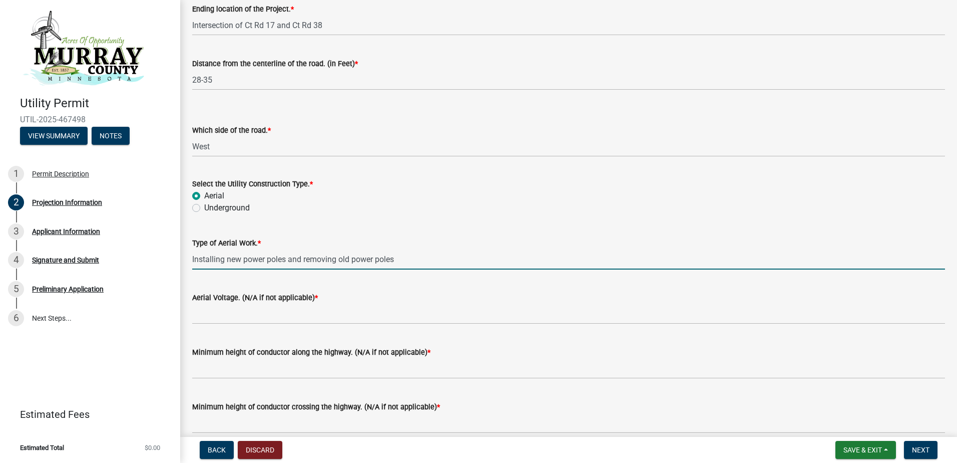
type input "Installing new power poles and removing old power poles"
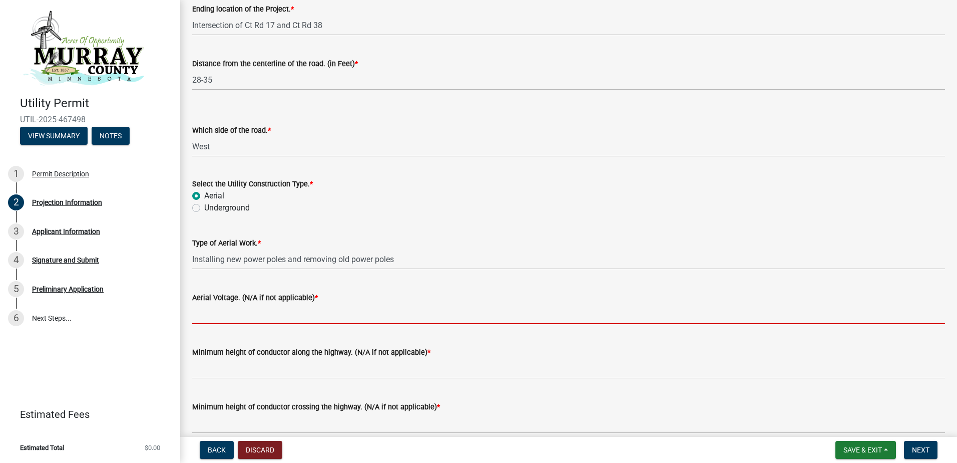
click at [224, 319] on input "Aerial Voltage. (N/A if not applicable) *" at bounding box center [568, 313] width 753 height 21
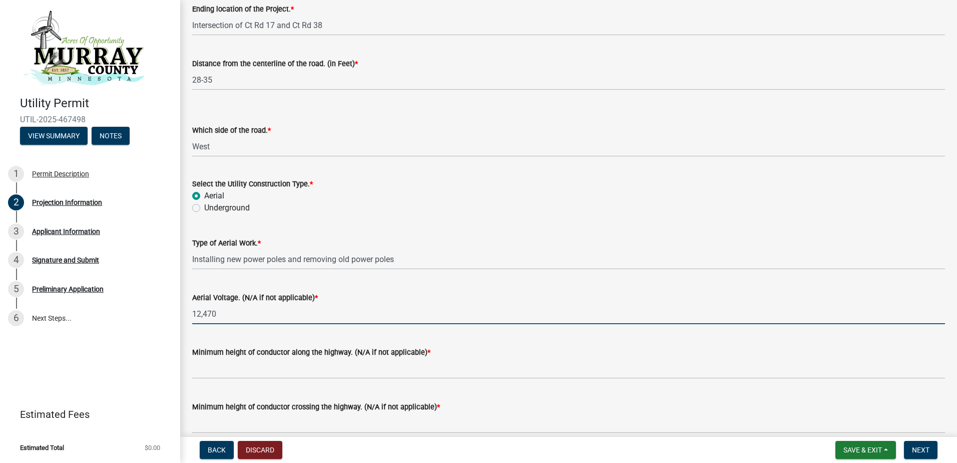
type input "12,470"
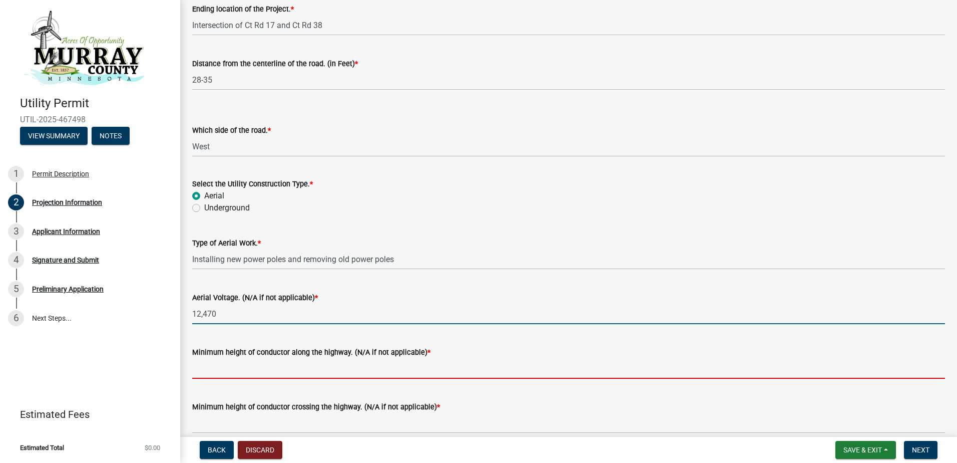
click at [228, 369] on input "Minimum height of conductor along the highway. (N/A if not applicable) *" at bounding box center [568, 368] width 753 height 21
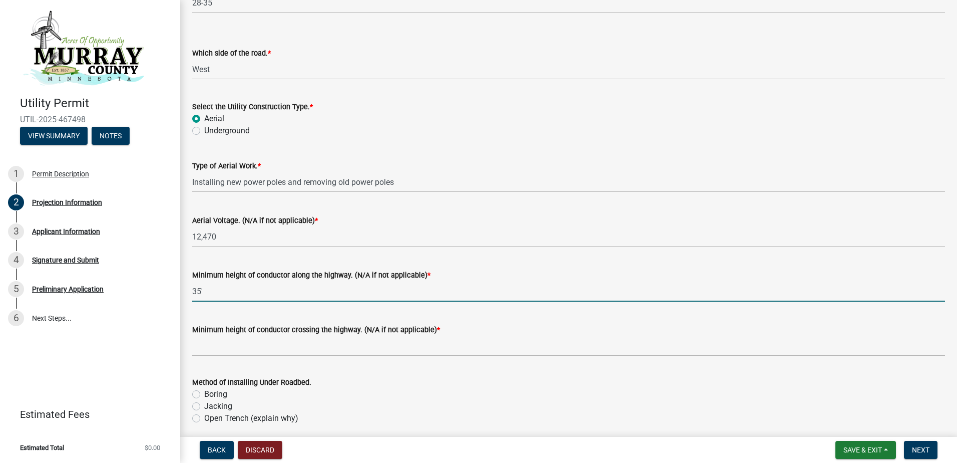
scroll to position [1301, 0]
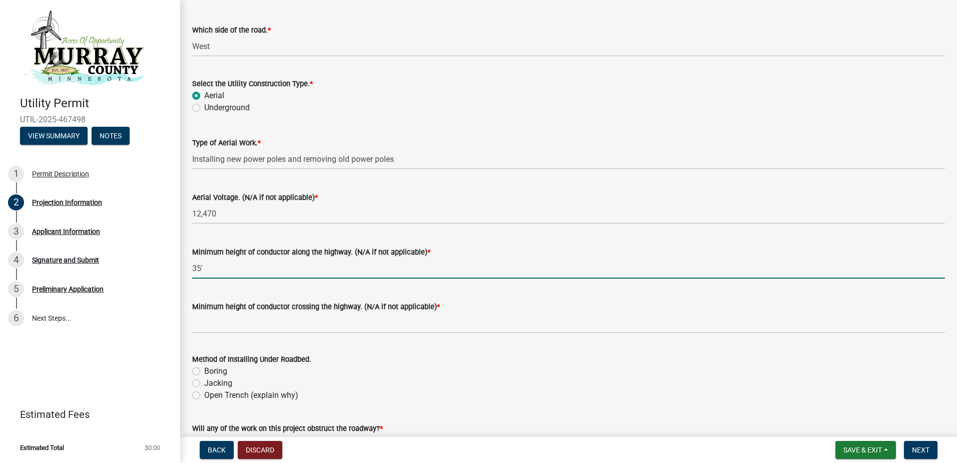
type input "35'"
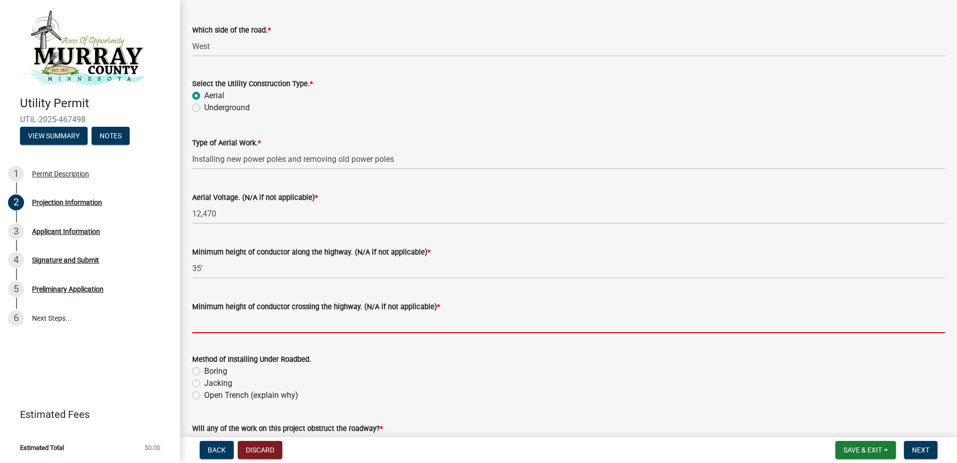
click at [234, 325] on input "Minimum height of conductor crossing the highway. (N/A if not applicable) *" at bounding box center [568, 322] width 753 height 21
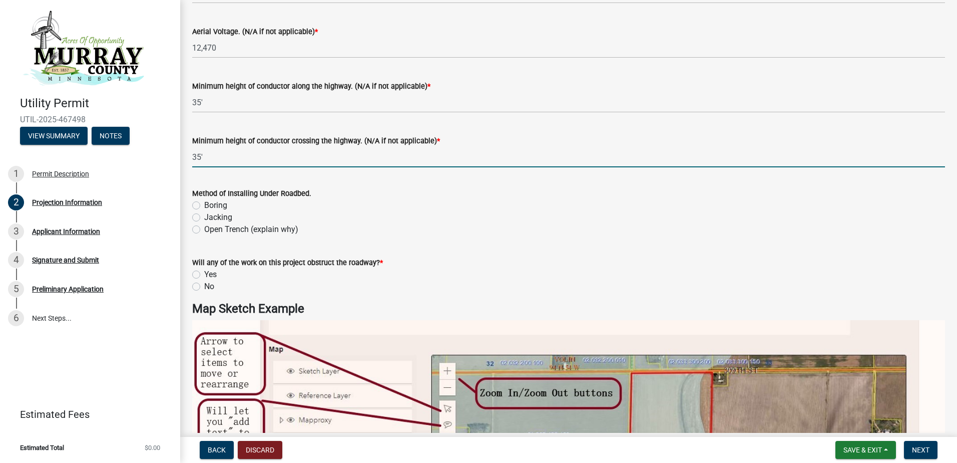
scroll to position [1452, 0]
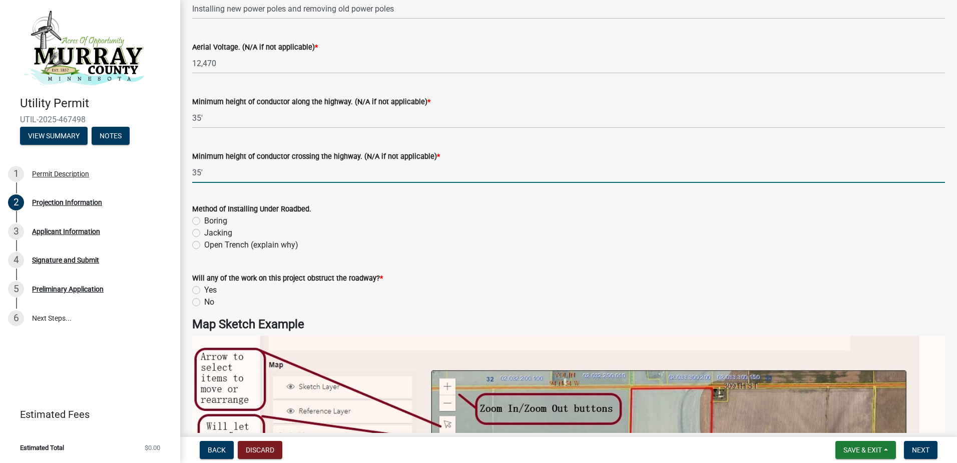
type input "35'"
click at [204, 291] on label "Yes" at bounding box center [210, 290] width 13 height 12
click at [204, 290] on input "Yes" at bounding box center [207, 287] width 7 height 7
radio input "true"
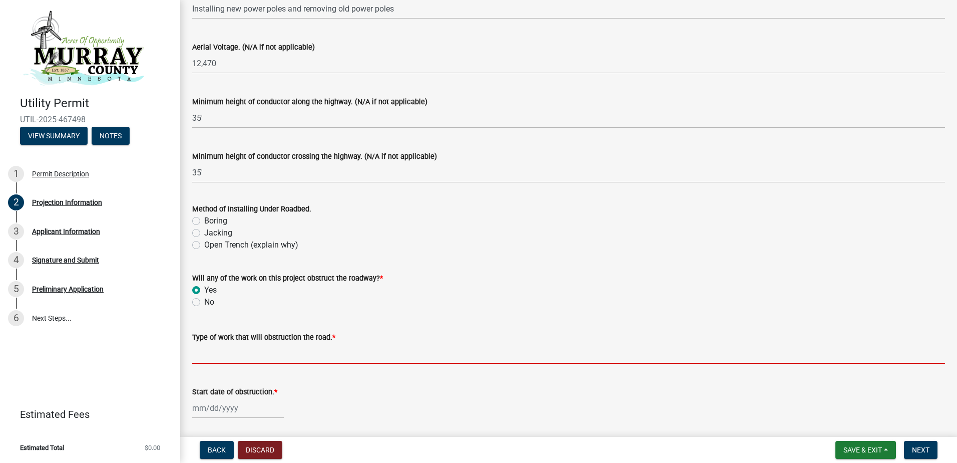
click at [199, 355] on input "Type of work that will obstruction the road. *" at bounding box center [568, 353] width 753 height 21
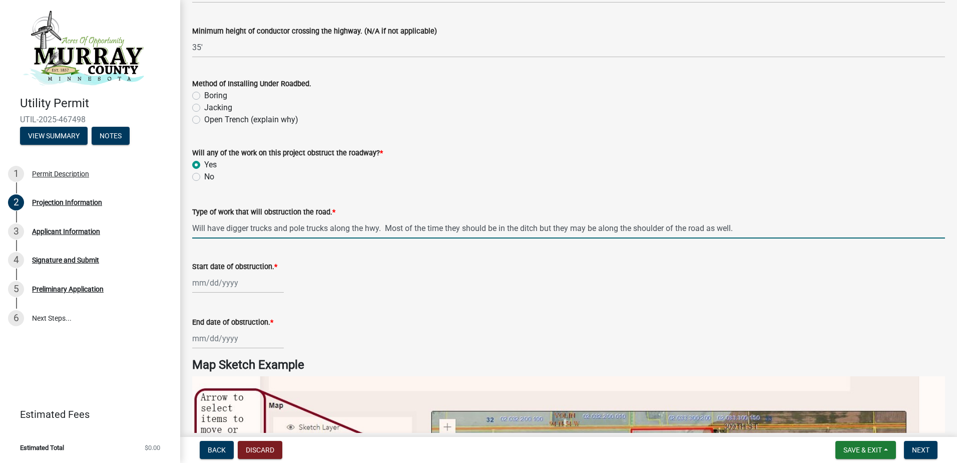
scroll to position [1602, 0]
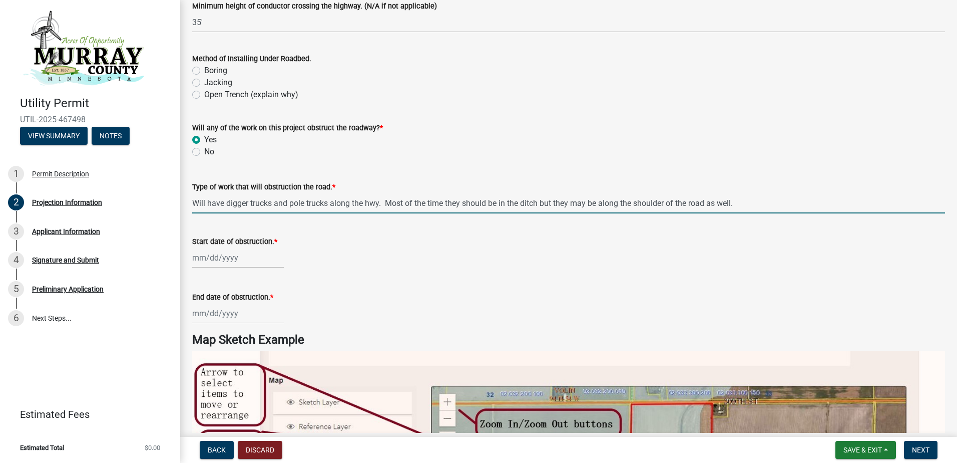
type input "Will have digger trucks and pole trucks along the hwy. Most of the time they sh…"
click at [211, 259] on div at bounding box center [238, 257] width 92 height 21
select select "8"
select select "2025"
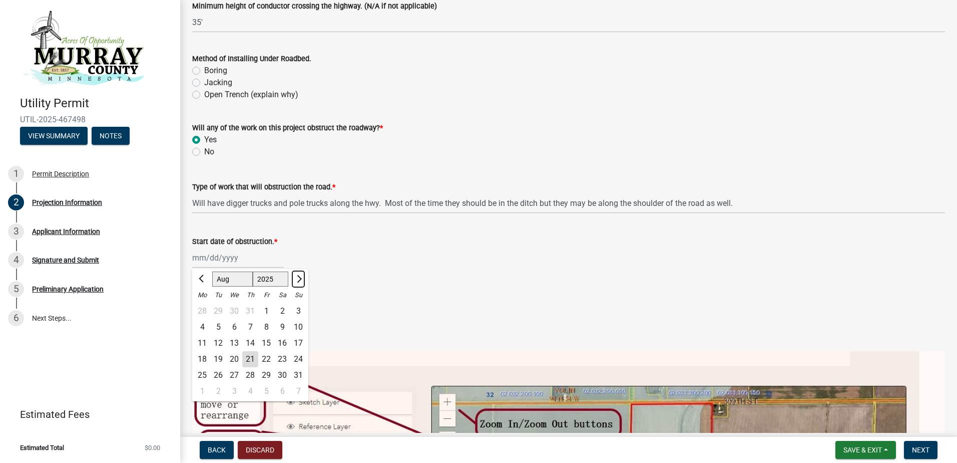
click at [303, 278] on button "Next month" at bounding box center [298, 279] width 12 height 16
click at [303, 279] on button "Next month" at bounding box center [298, 279] width 12 height 16
click at [302, 279] on button "Next month" at bounding box center [298, 279] width 12 height 16
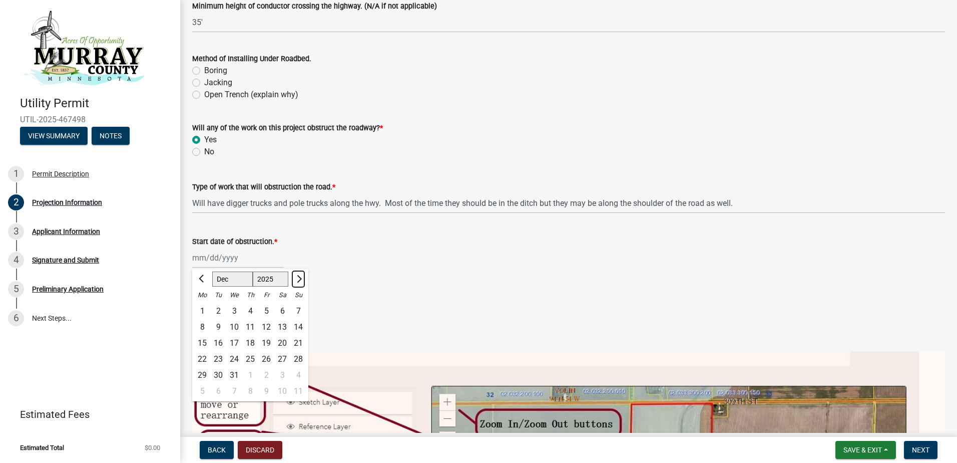
select select "1"
select select "2026"
click at [203, 326] on div "5" at bounding box center [202, 327] width 16 height 16
type input "01/05/2026"
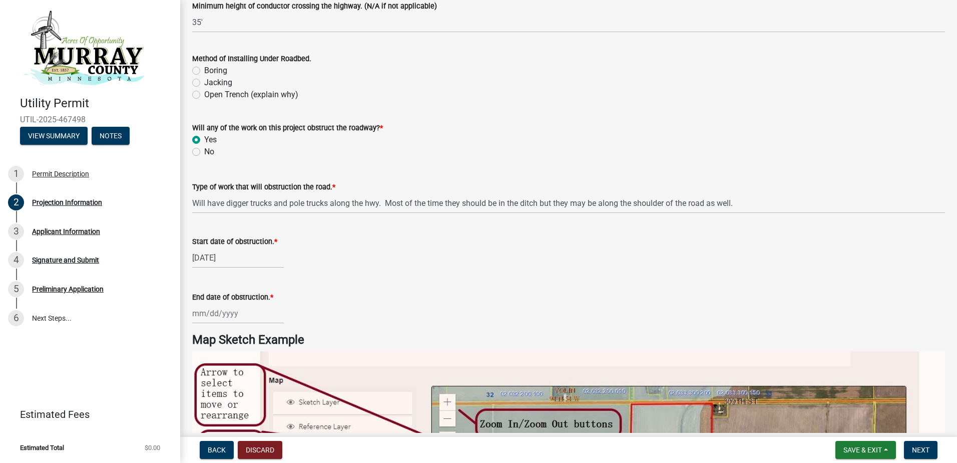
click at [226, 318] on div at bounding box center [238, 313] width 92 height 21
select select "8"
select select "2025"
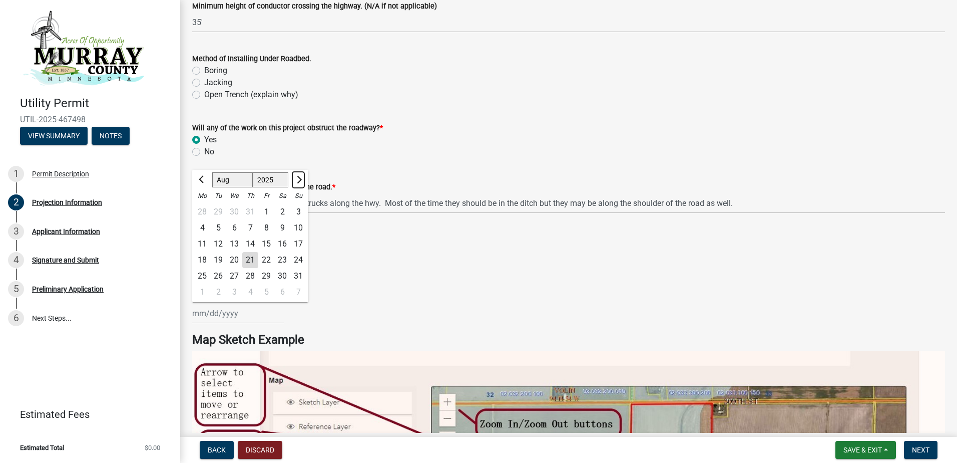
click at [297, 178] on span "Next month" at bounding box center [298, 180] width 8 height 8
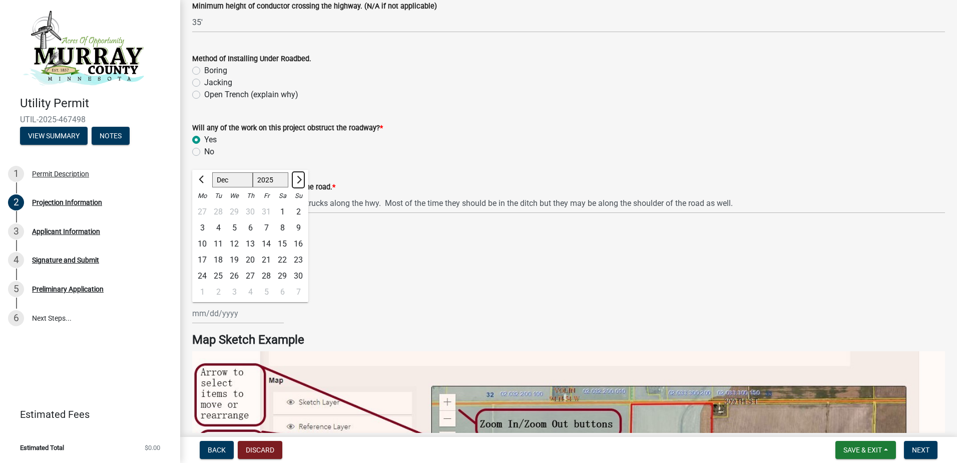
select select "1"
select select "2026"
click at [297, 178] on span "Next month" at bounding box center [298, 180] width 8 height 8
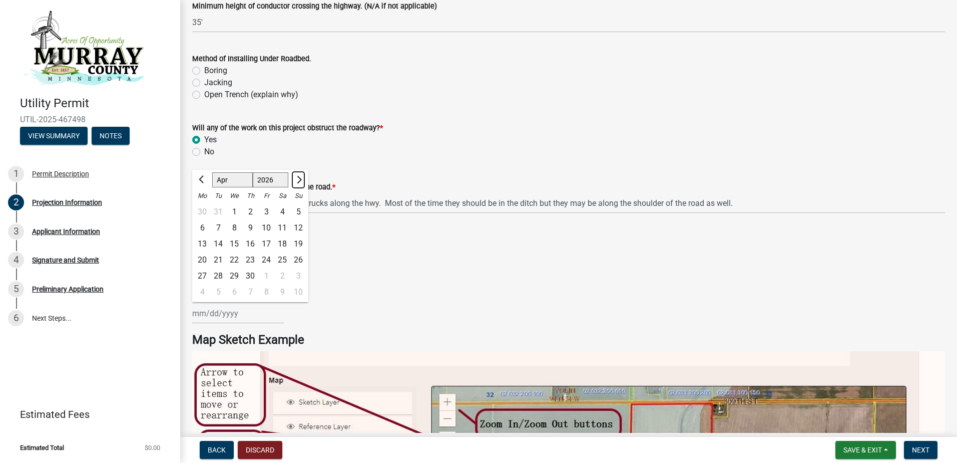
click at [297, 178] on span "Next month" at bounding box center [298, 180] width 8 height 8
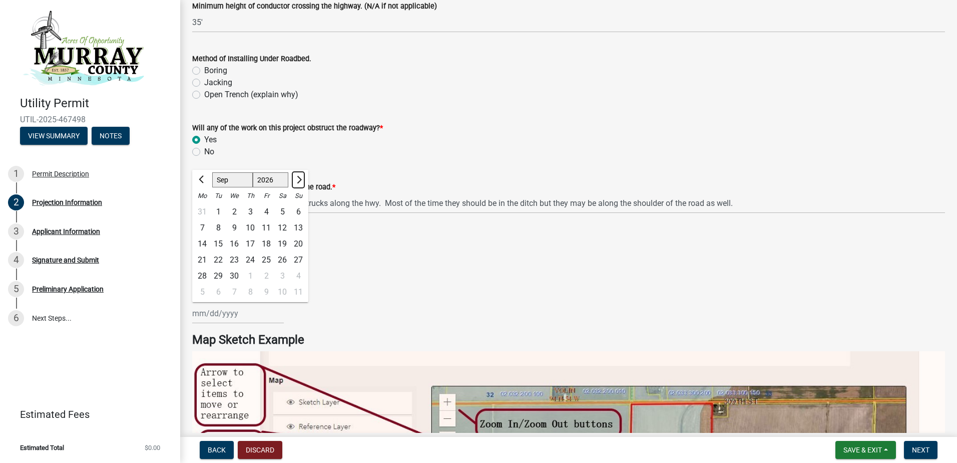
click at [297, 178] on span "Next month" at bounding box center [298, 180] width 8 height 8
select select "11"
click at [269, 274] on div "27" at bounding box center [266, 276] width 16 height 16
type input "11/27/2026"
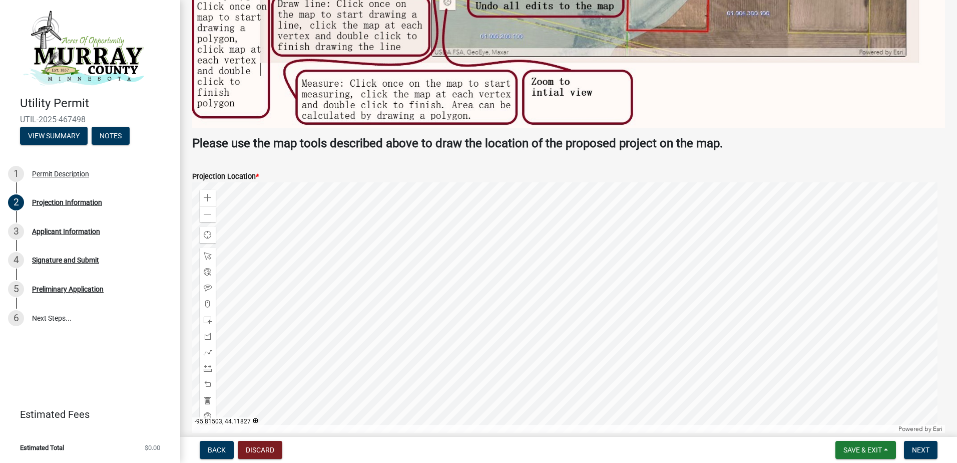
scroll to position [2202, 0]
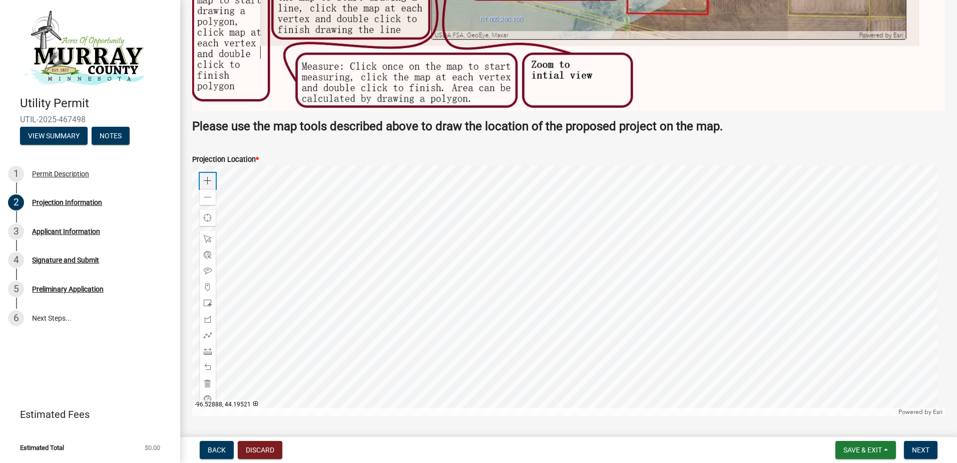
click at [207, 181] on span at bounding box center [208, 181] width 8 height 8
click at [740, 379] on div at bounding box center [568, 290] width 753 height 250
click at [206, 177] on span at bounding box center [208, 181] width 8 height 8
click at [440, 219] on div at bounding box center [568, 290] width 753 height 250
click at [505, 366] on div at bounding box center [568, 290] width 753 height 250
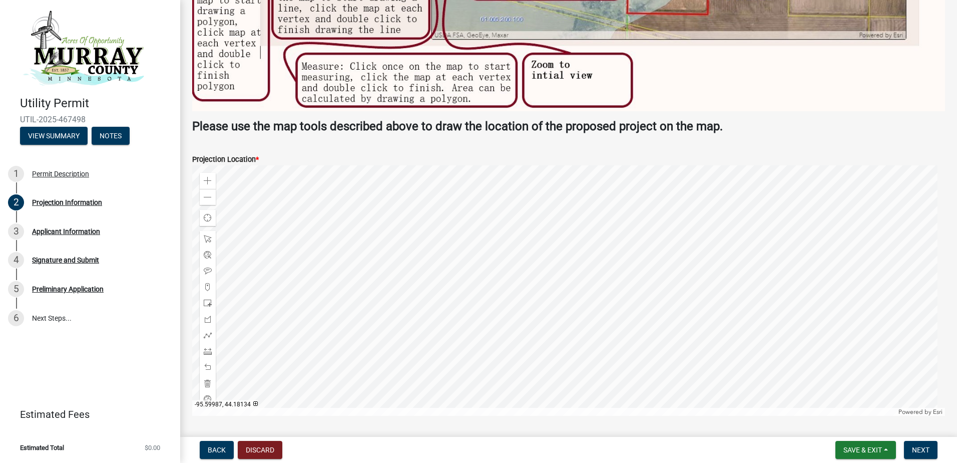
scroll to position [2253, 0]
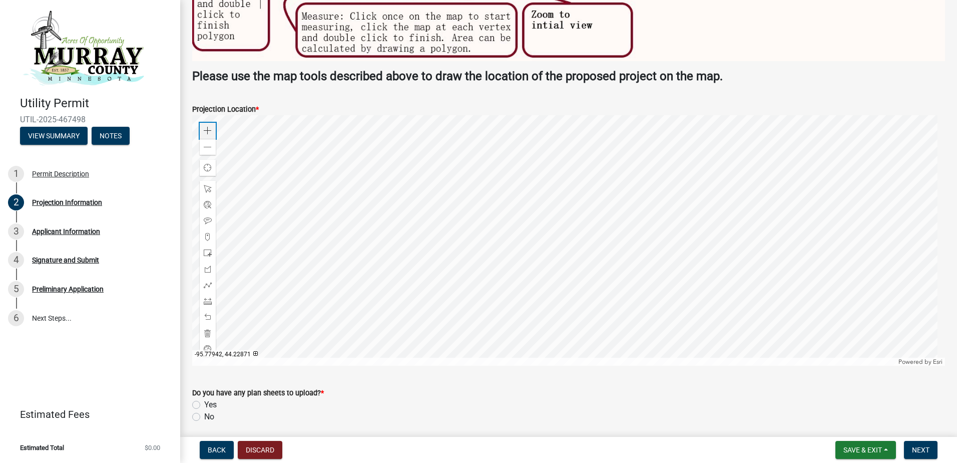
click at [206, 128] on span at bounding box center [208, 131] width 8 height 8
click at [588, 249] on div at bounding box center [568, 240] width 753 height 250
click at [212, 128] on div "Zoom in" at bounding box center [208, 131] width 16 height 16
click at [209, 128] on span at bounding box center [208, 131] width 8 height 8
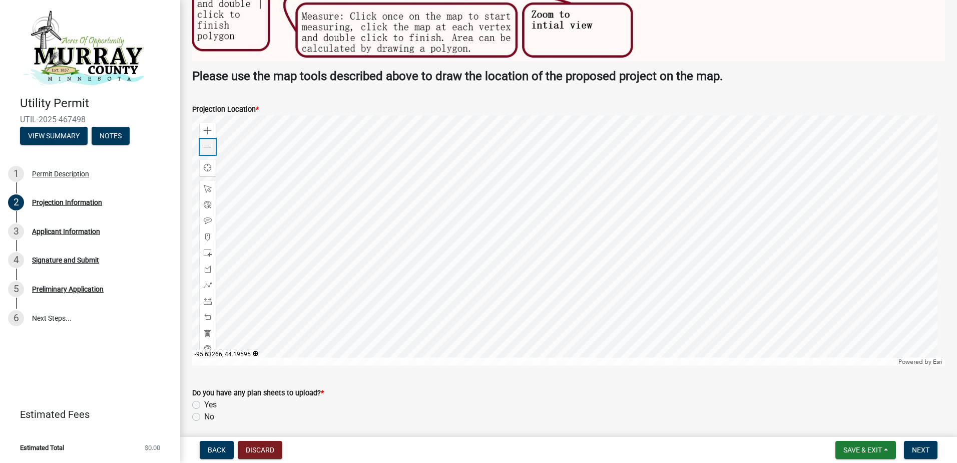
click at [207, 146] on span at bounding box center [208, 147] width 8 height 8
click at [547, 149] on div at bounding box center [568, 240] width 753 height 250
click at [542, 214] on div at bounding box center [568, 240] width 753 height 250
click at [545, 115] on div at bounding box center [568, 240] width 753 height 250
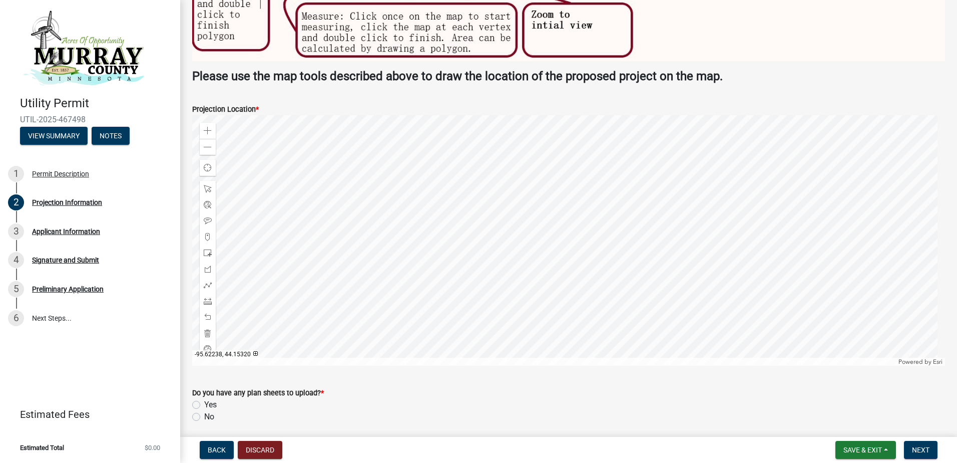
click at [536, 228] on div at bounding box center [568, 240] width 753 height 250
click at [682, 241] on div at bounding box center [568, 240] width 753 height 250
click at [560, 350] on div at bounding box center [568, 240] width 753 height 250
click at [572, 365] on div at bounding box center [568, 240] width 753 height 250
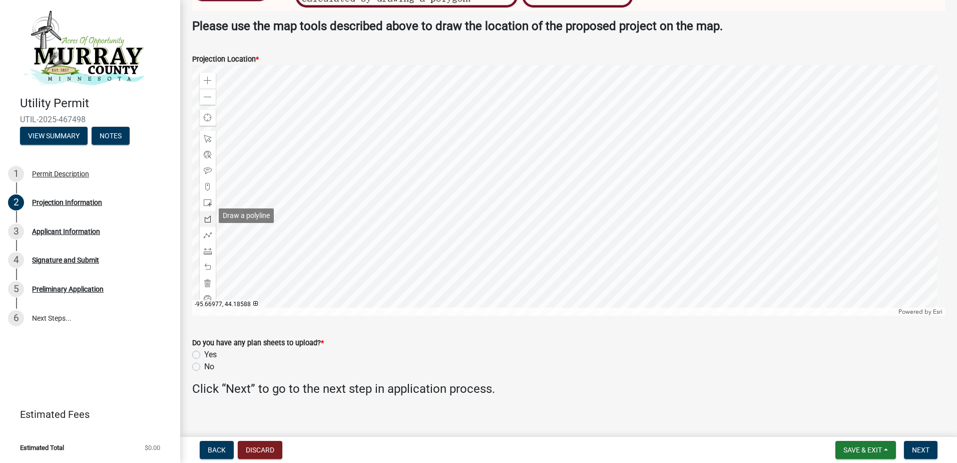
click at [207, 217] on span at bounding box center [208, 219] width 8 height 8
click at [540, 131] on div at bounding box center [568, 190] width 753 height 250
click at [539, 89] on div at bounding box center [568, 190] width 753 height 250
click at [539, 117] on div at bounding box center [568, 190] width 753 height 250
click at [542, 84] on div at bounding box center [568, 190] width 753 height 250
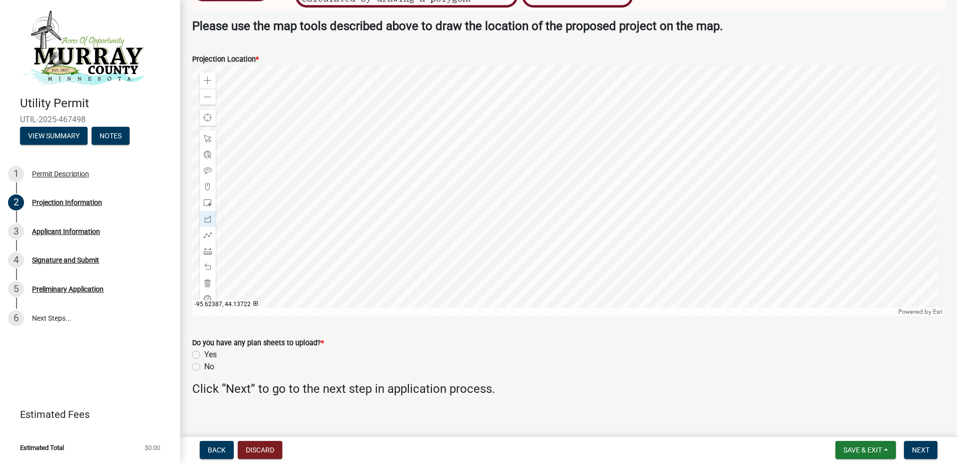
click at [544, 251] on div at bounding box center [568, 190] width 753 height 250
click at [703, 250] on div at bounding box center [568, 190] width 753 height 250
click at [702, 96] on div at bounding box center [568, 190] width 753 height 250
click at [551, 95] on div at bounding box center [568, 190] width 753 height 250
click at [560, 272] on div at bounding box center [568, 190] width 753 height 250
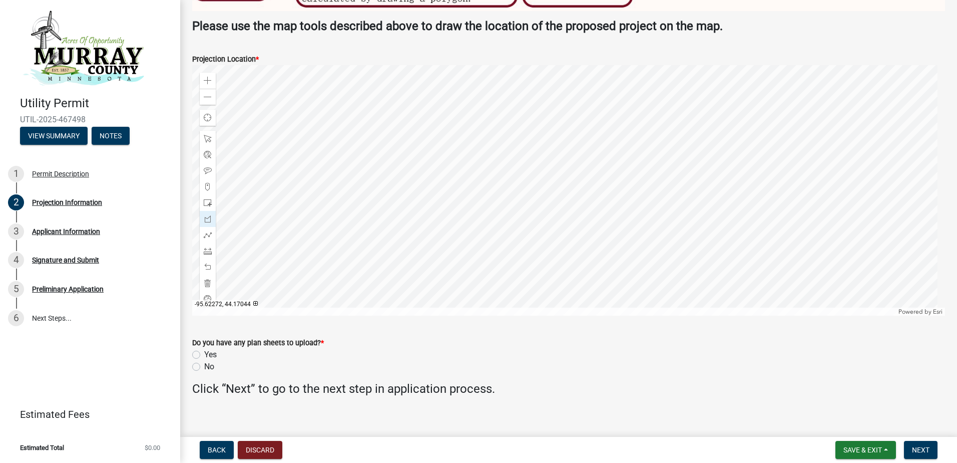
click at [545, 278] on div at bounding box center [568, 190] width 753 height 250
click at [548, 272] on div at bounding box center [568, 190] width 753 height 250
click at [549, 216] on div at bounding box center [568, 190] width 753 height 250
click at [208, 95] on span at bounding box center [208, 97] width 8 height 8
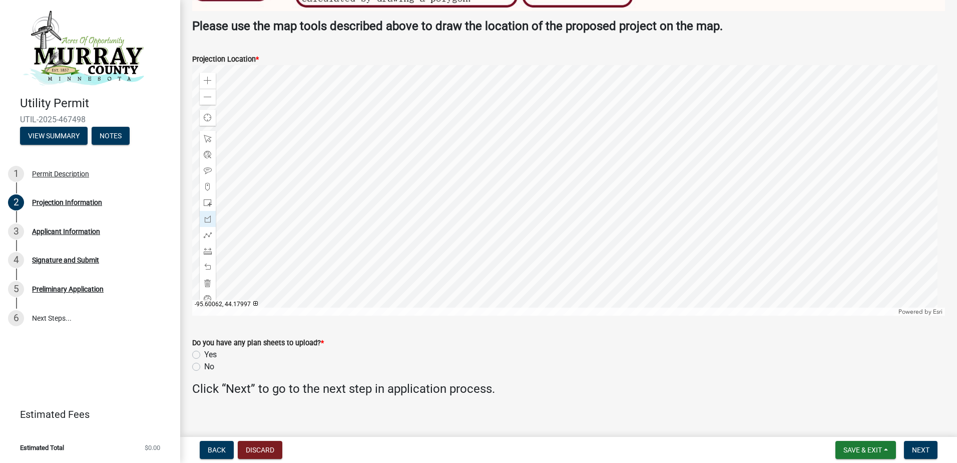
click at [636, 108] on div at bounding box center [568, 190] width 753 height 250
click at [209, 93] on span at bounding box center [208, 97] width 8 height 8
click at [206, 78] on span at bounding box center [208, 81] width 8 height 8
click at [204, 351] on label "Yes" at bounding box center [210, 354] width 13 height 12
click at [204, 351] on input "Yes" at bounding box center [207, 351] width 7 height 7
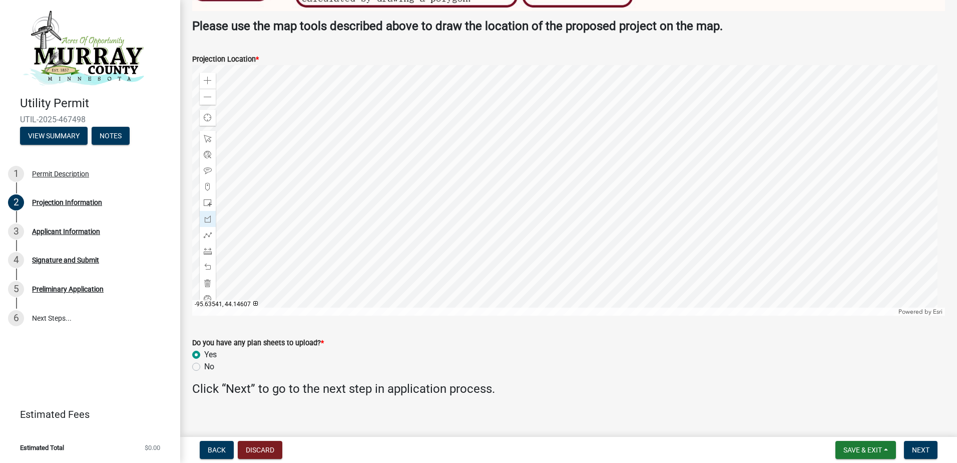
radio input "true"
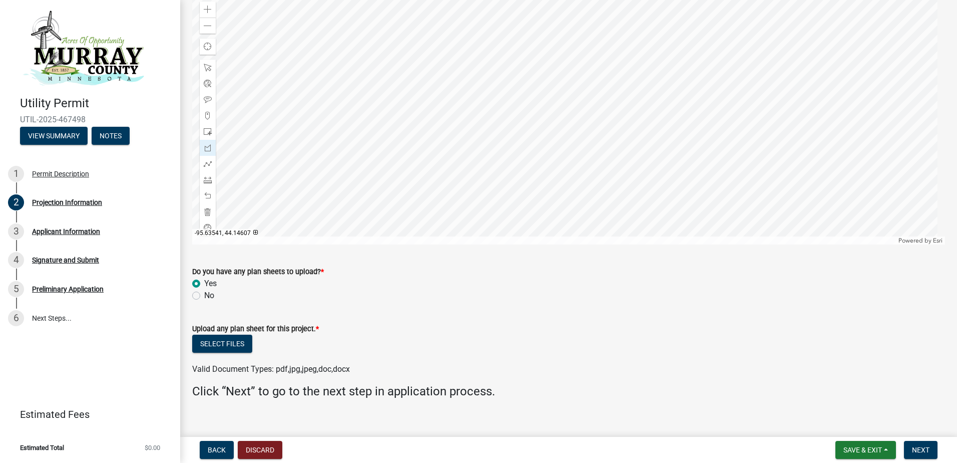
scroll to position [2383, 0]
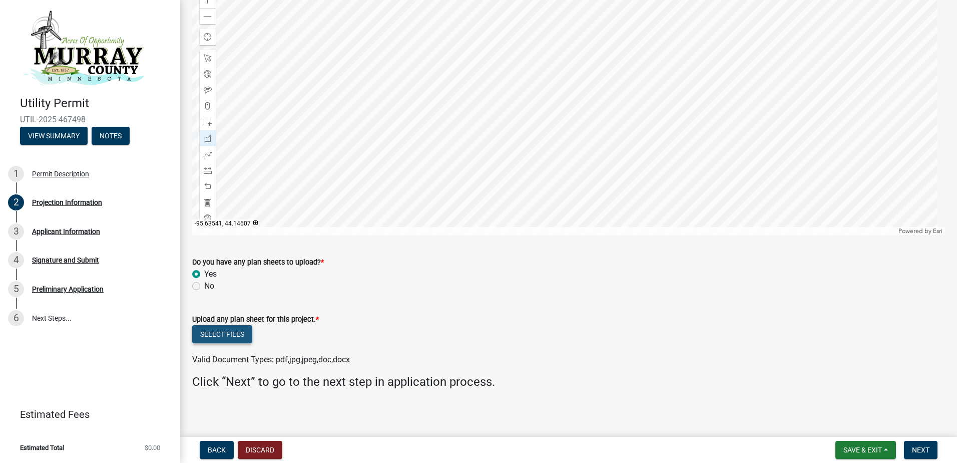
click at [226, 330] on button "Select files" at bounding box center [222, 334] width 60 height 18
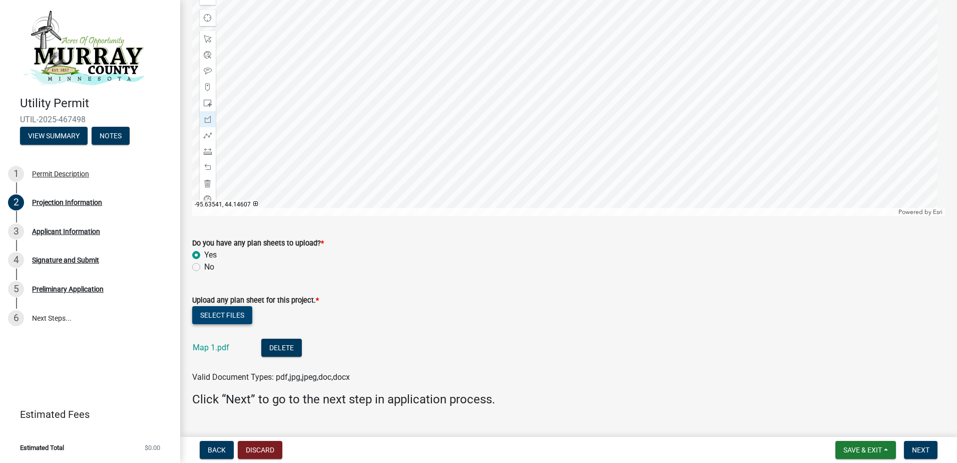
scroll to position [2420, 0]
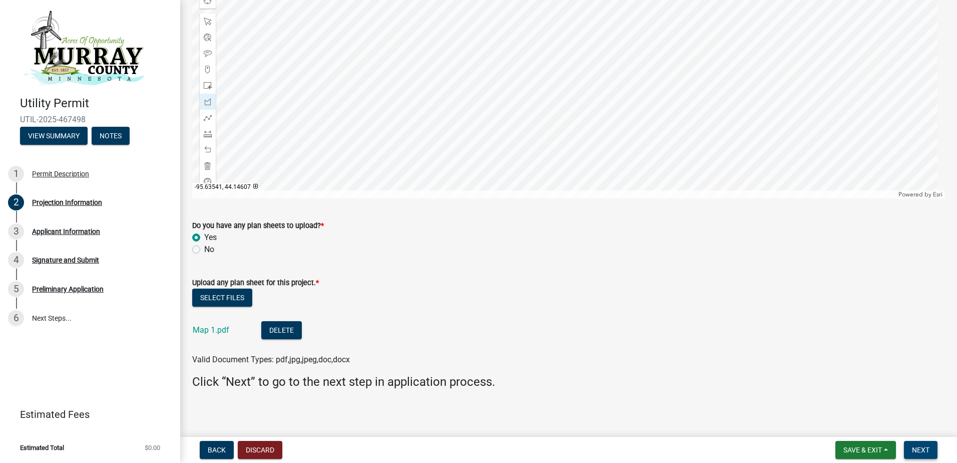
click at [921, 453] on span "Next" at bounding box center [921, 450] width 18 height 8
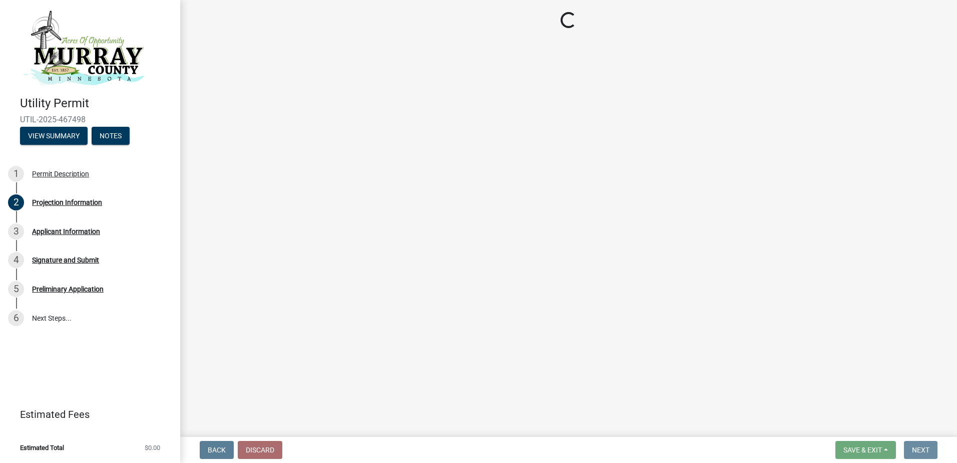
scroll to position [0, 0]
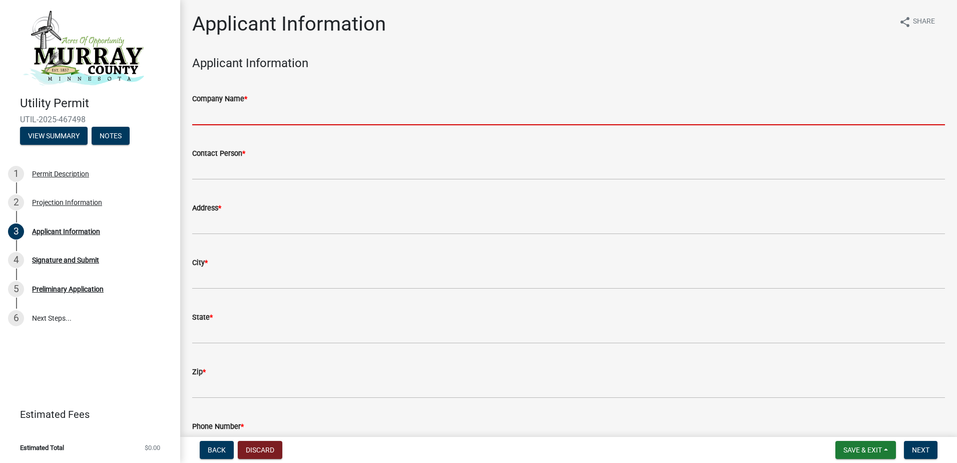
click at [222, 119] on input "Company Name *" at bounding box center [568, 115] width 753 height 21
type input "Xcel Energy"
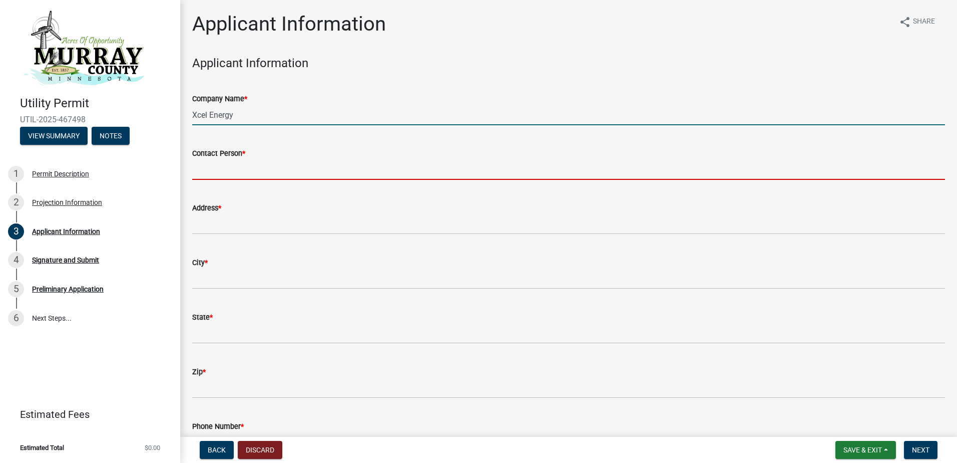
type input "[PERSON_NAME]"
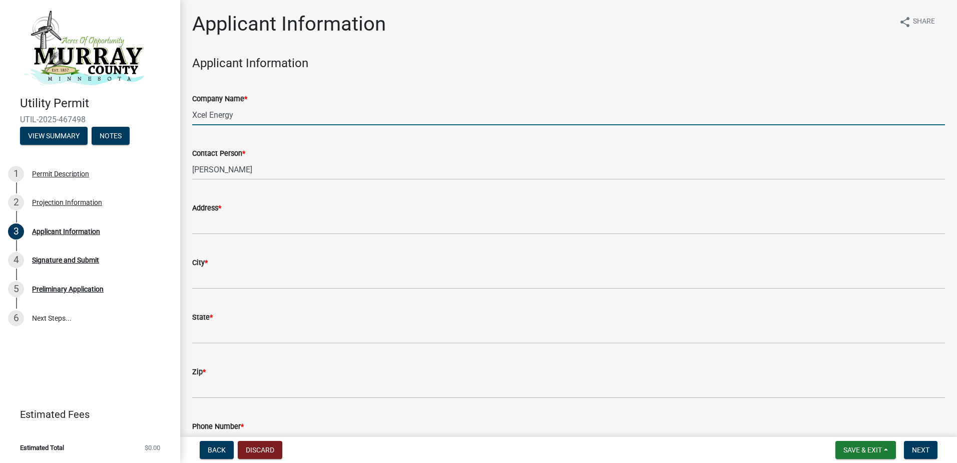
type input "[STREET_ADDRESS][PERSON_NAME]"
type input "[GEOGRAPHIC_DATA]"
type input "SD"
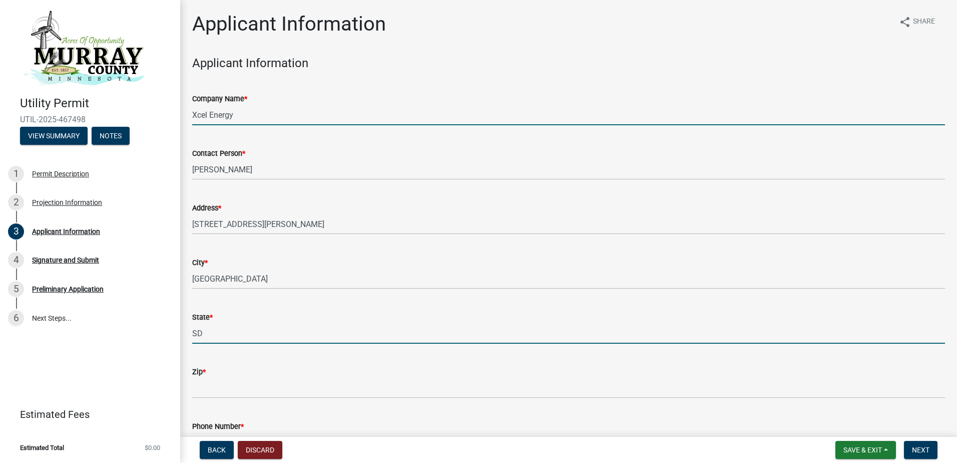
type input "57004"
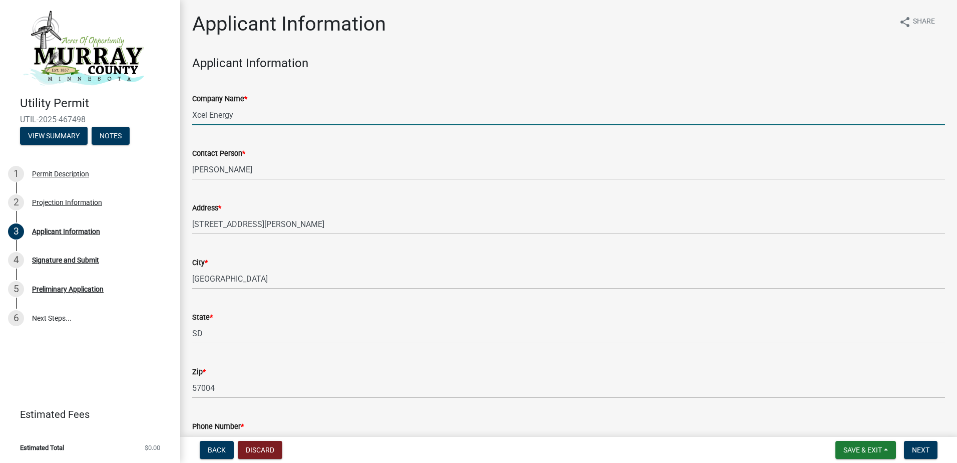
type input "6053398315"
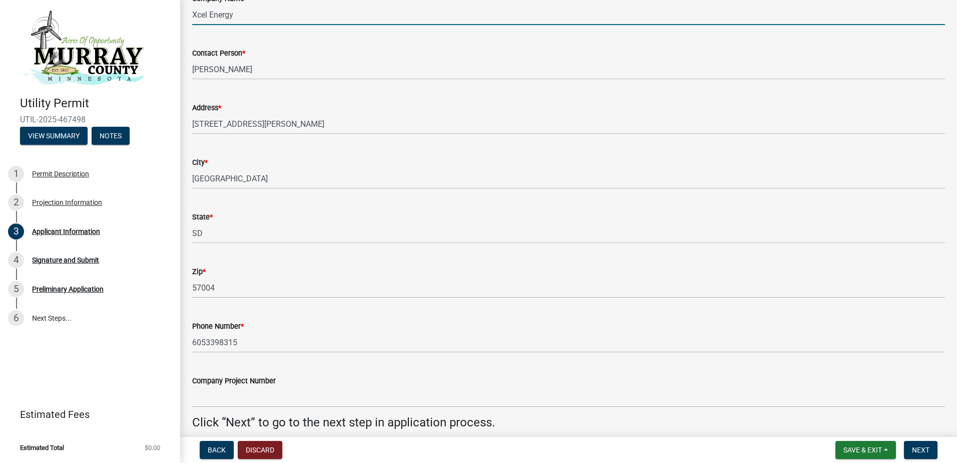
scroll to position [144, 0]
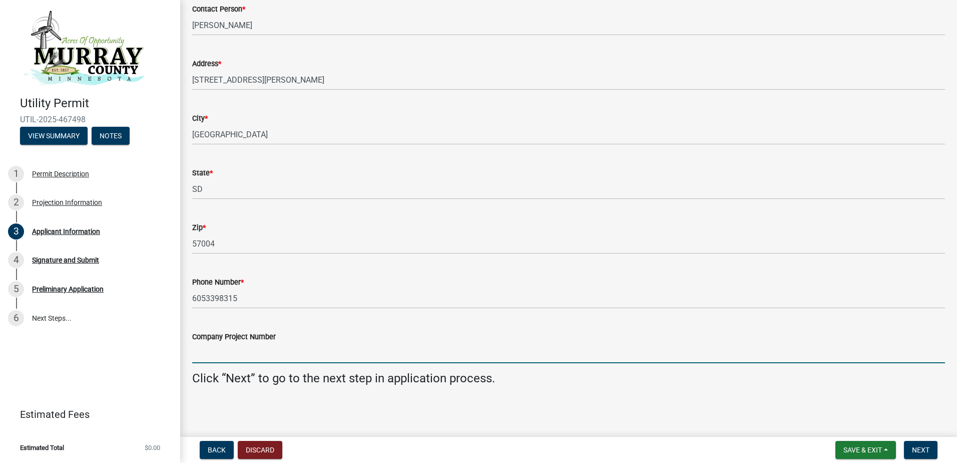
click at [227, 355] on input "Company Project Number" at bounding box center [568, 352] width 753 height 21
type input "WO# 114748730"
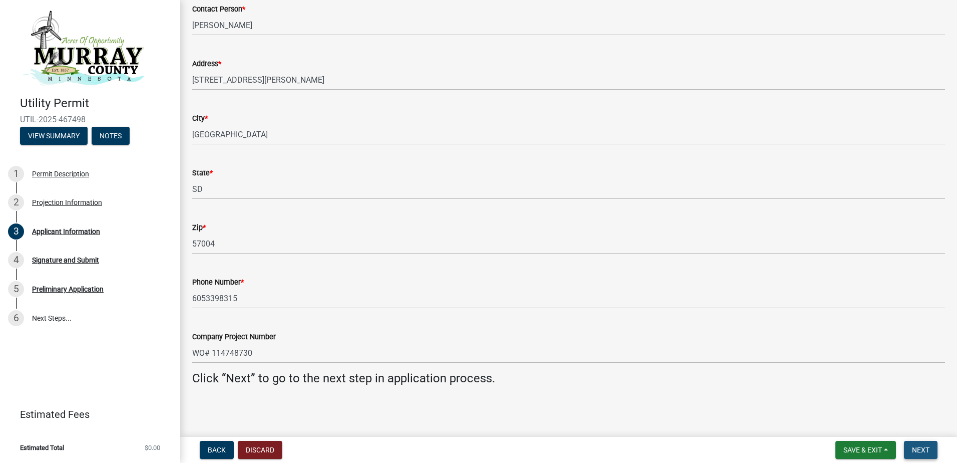
click at [924, 448] on span "Next" at bounding box center [921, 450] width 18 height 8
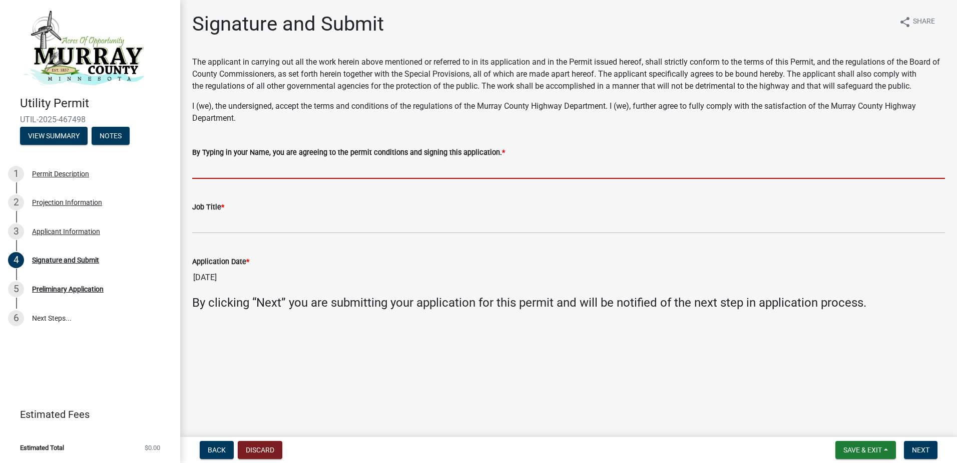
click at [262, 177] on input "By Typing in your Name, you are agreeing to the permit conditions and signing t…" at bounding box center [568, 168] width 753 height 21
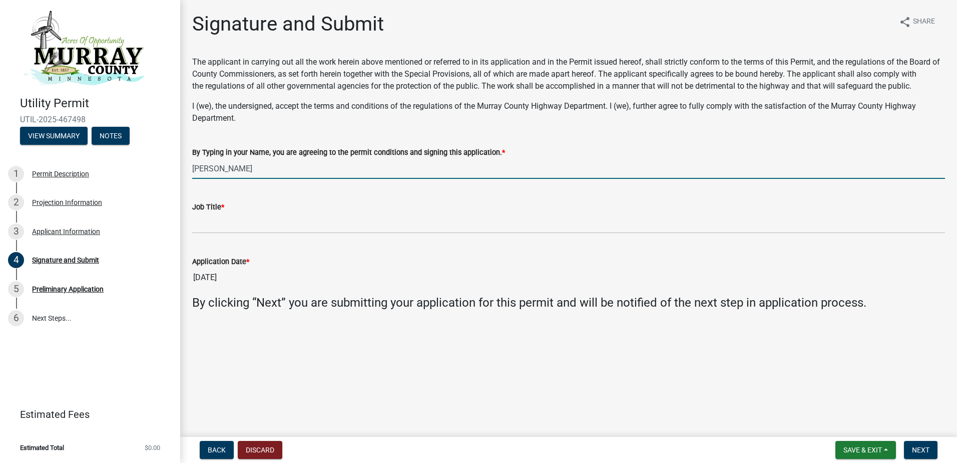
type input "Aaron M. Bickett"
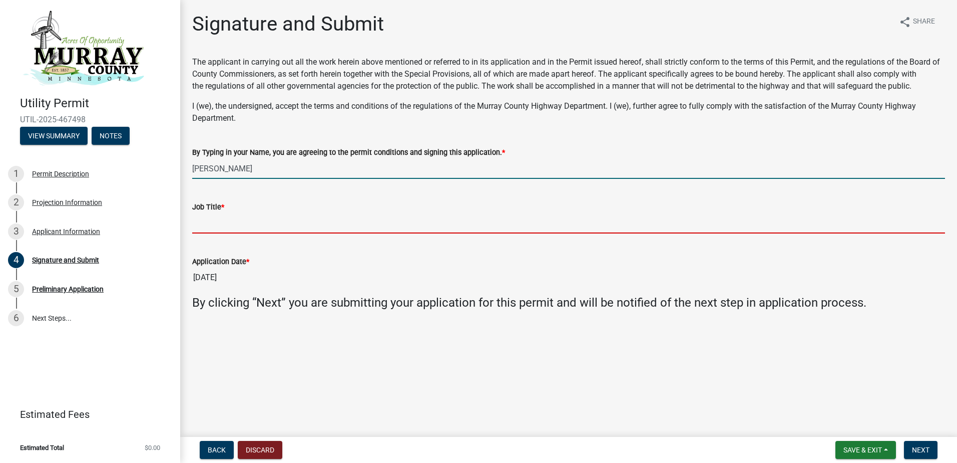
click at [224, 224] on input "Job Title *" at bounding box center [568, 223] width 753 height 21
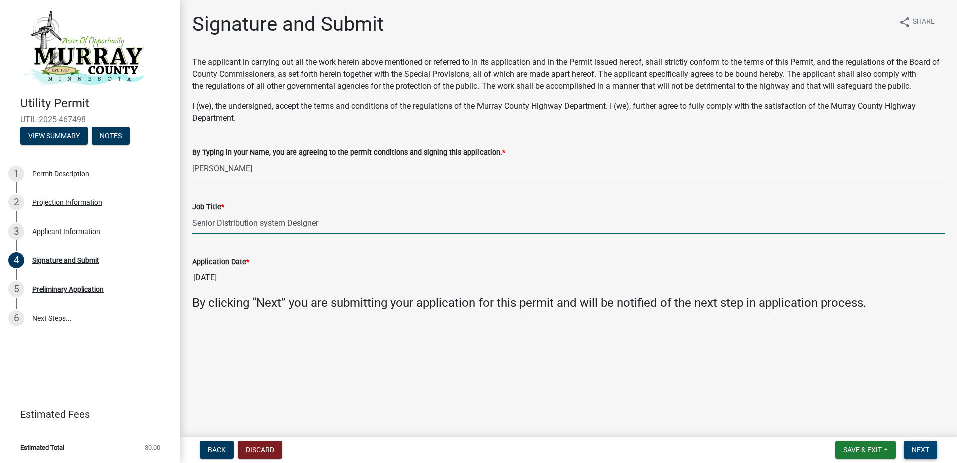
type input "Senior Distribution system Designer"
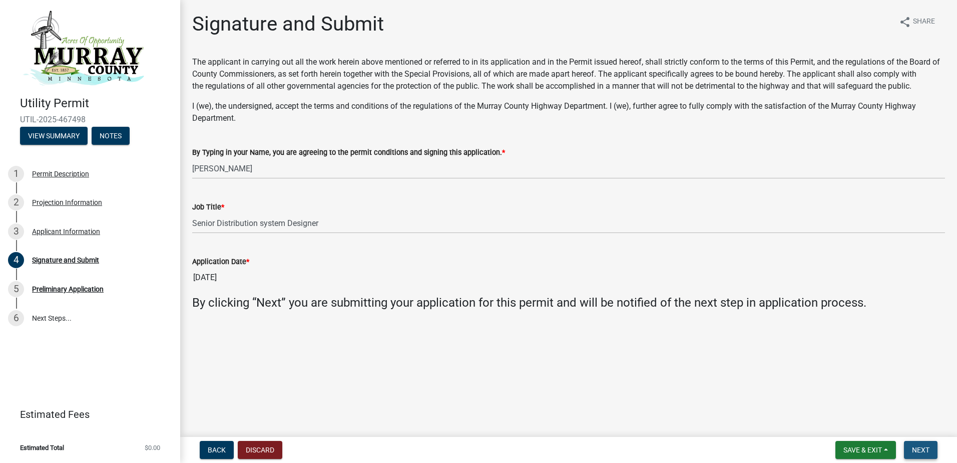
click at [921, 450] on span "Next" at bounding box center [921, 450] width 18 height 8
